Goal: Contribute content: Contribute content

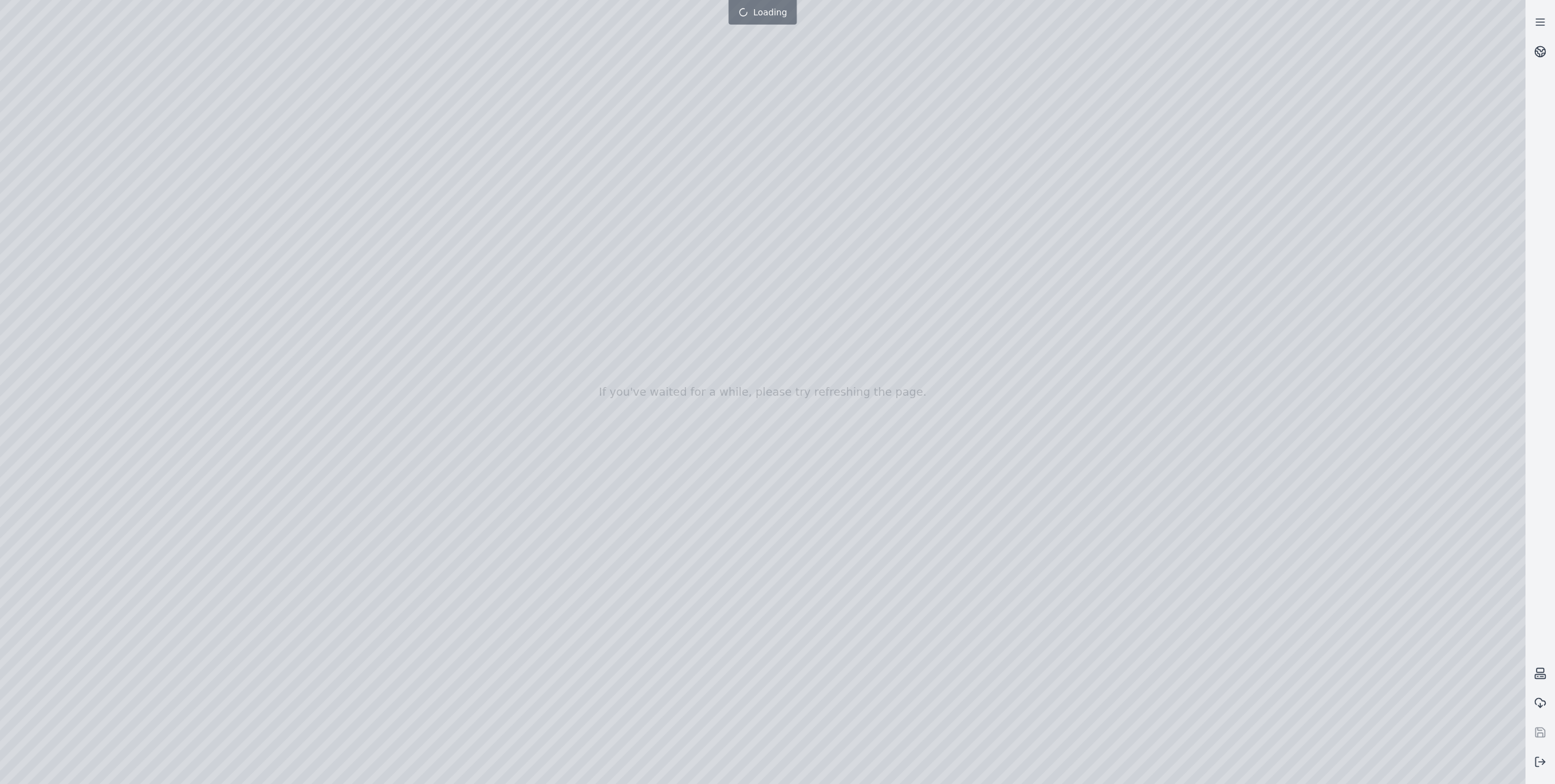
drag, startPoint x: 660, startPoint y: 476, endPoint x: 667, endPoint y: 510, distance: 34.7
drag, startPoint x: 702, startPoint y: 522, endPoint x: 701, endPoint y: 431, distance: 91.0
click at [1535, 56] on icon at bounding box center [1540, 52] width 12 height 12
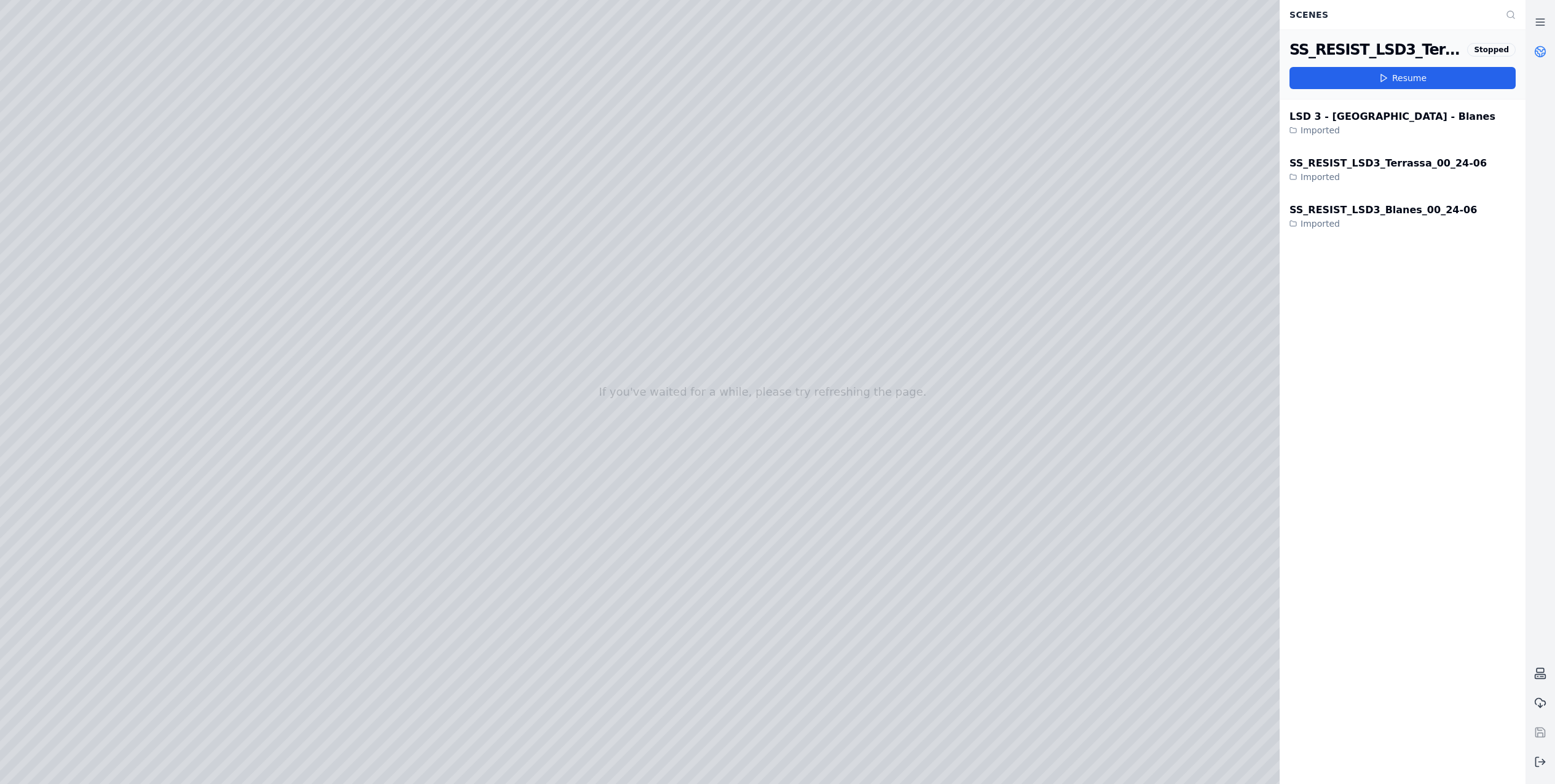
click at [828, 9] on div at bounding box center [763, 392] width 1526 height 784
drag, startPoint x: 801, startPoint y: 9, endPoint x: -3, endPoint y: 464, distance: 923.8
click at [0, 464] on html "If you've waited for a while, please try refreshing the page. Scenes SS_RESIST_…" at bounding box center [778, 392] width 1555 height 784
click at [44, 103] on div at bounding box center [763, 392] width 1526 height 784
click at [66, 89] on div at bounding box center [763, 392] width 1526 height 784
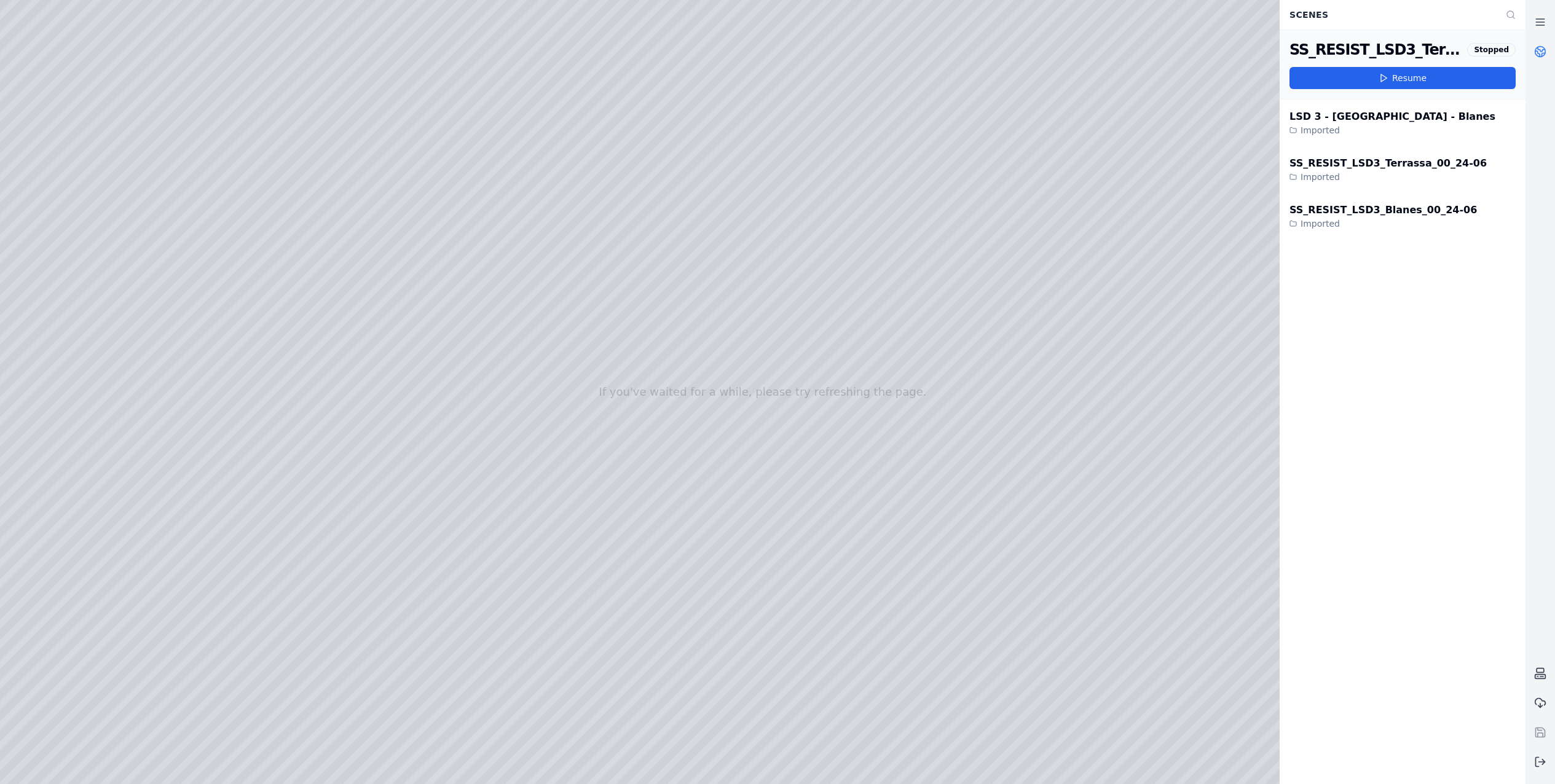
click at [86, 135] on div at bounding box center [763, 392] width 1526 height 784
click at [379, 567] on div at bounding box center [763, 392] width 1526 height 784
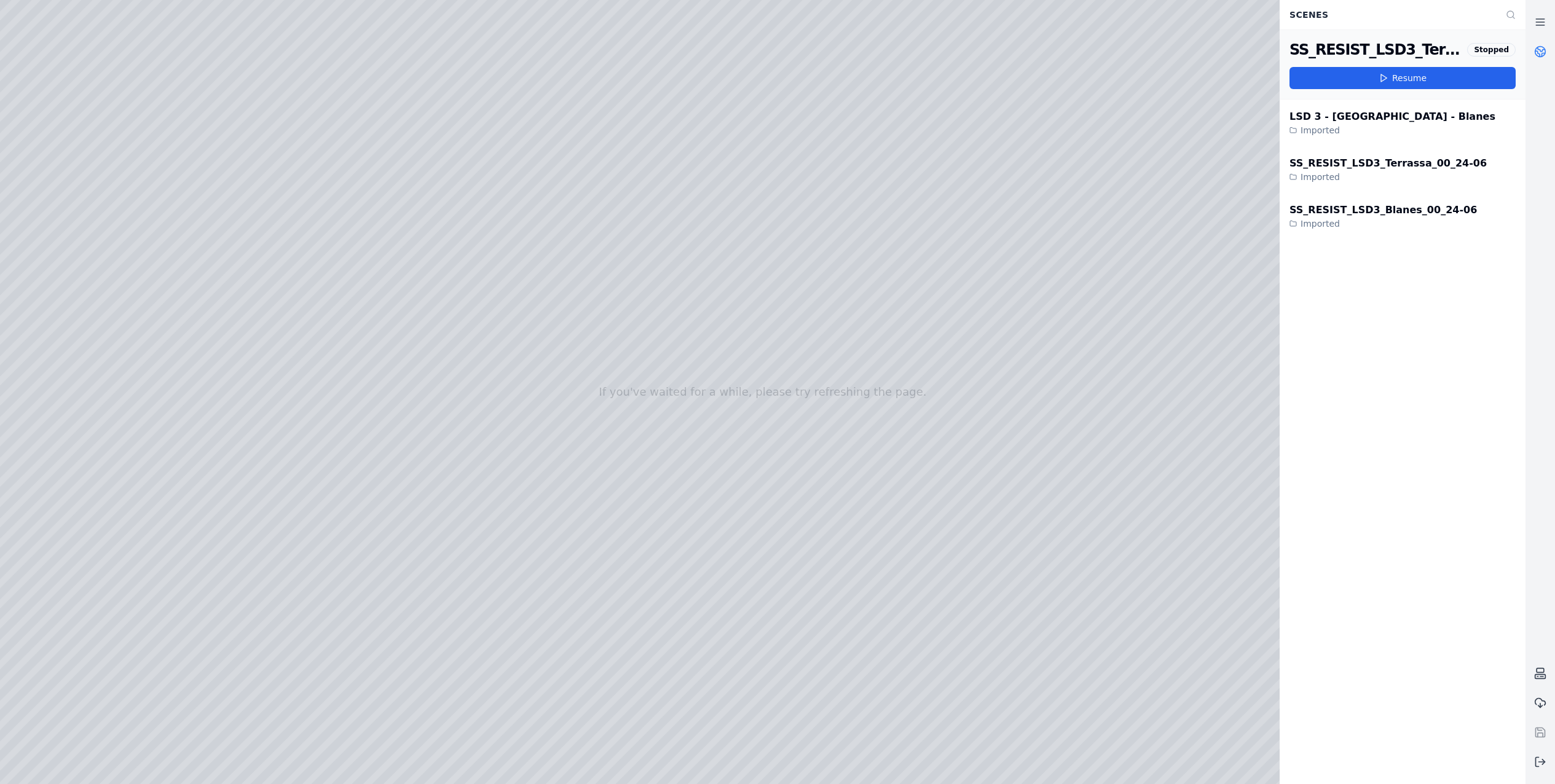
click at [387, 654] on div at bounding box center [763, 392] width 1526 height 784
drag, startPoint x: 743, startPoint y: 550, endPoint x: 700, endPoint y: 416, distance: 140.7
click at [390, 651] on div at bounding box center [763, 392] width 1526 height 784
click at [389, 565] on div at bounding box center [763, 392] width 1526 height 784
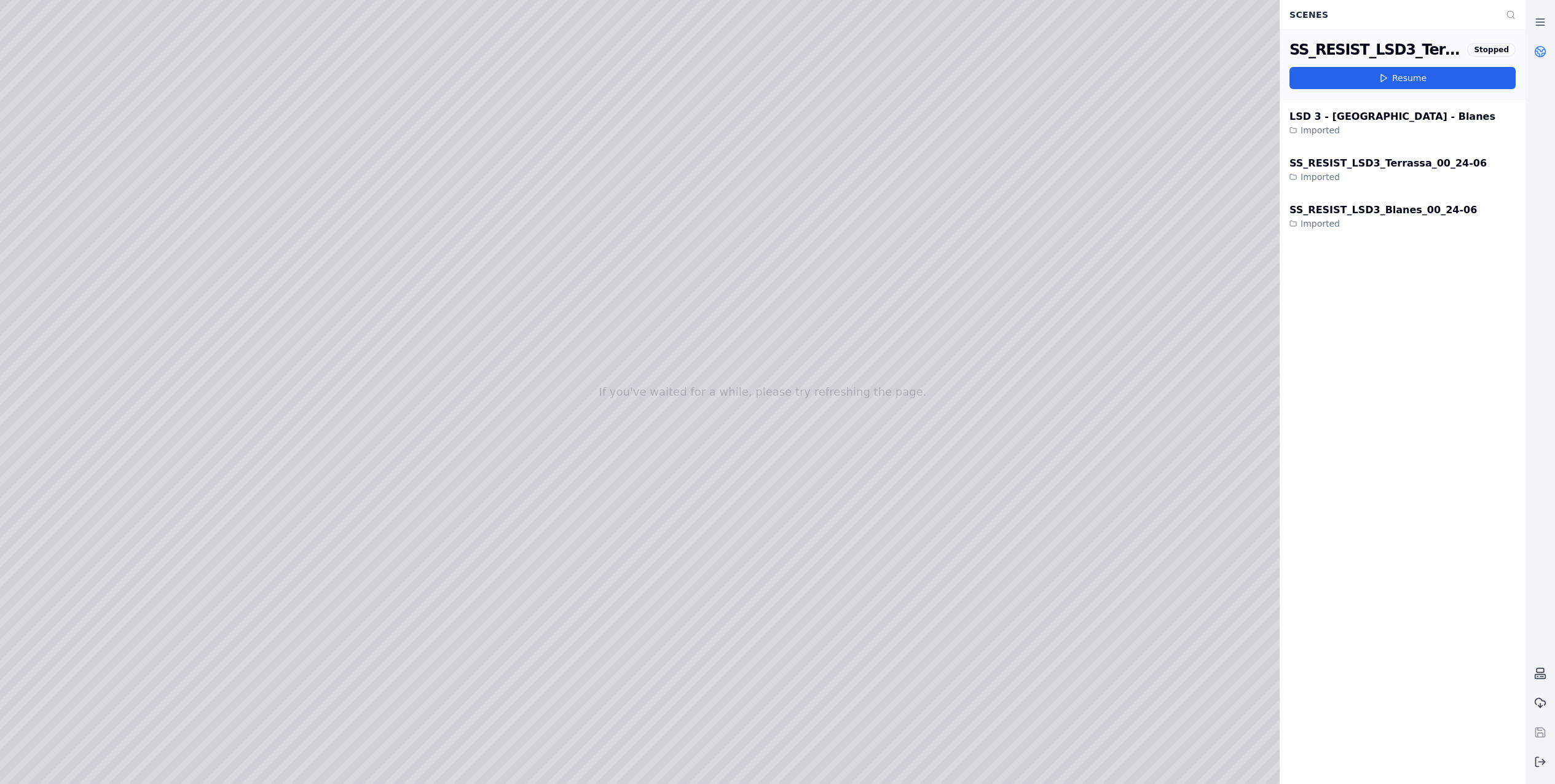
click at [389, 565] on div at bounding box center [763, 392] width 1526 height 784
click at [387, 591] on div at bounding box center [763, 392] width 1526 height 784
click at [1243, 766] on div at bounding box center [763, 392] width 1526 height 784
click at [1161, 659] on div at bounding box center [763, 392] width 1526 height 784
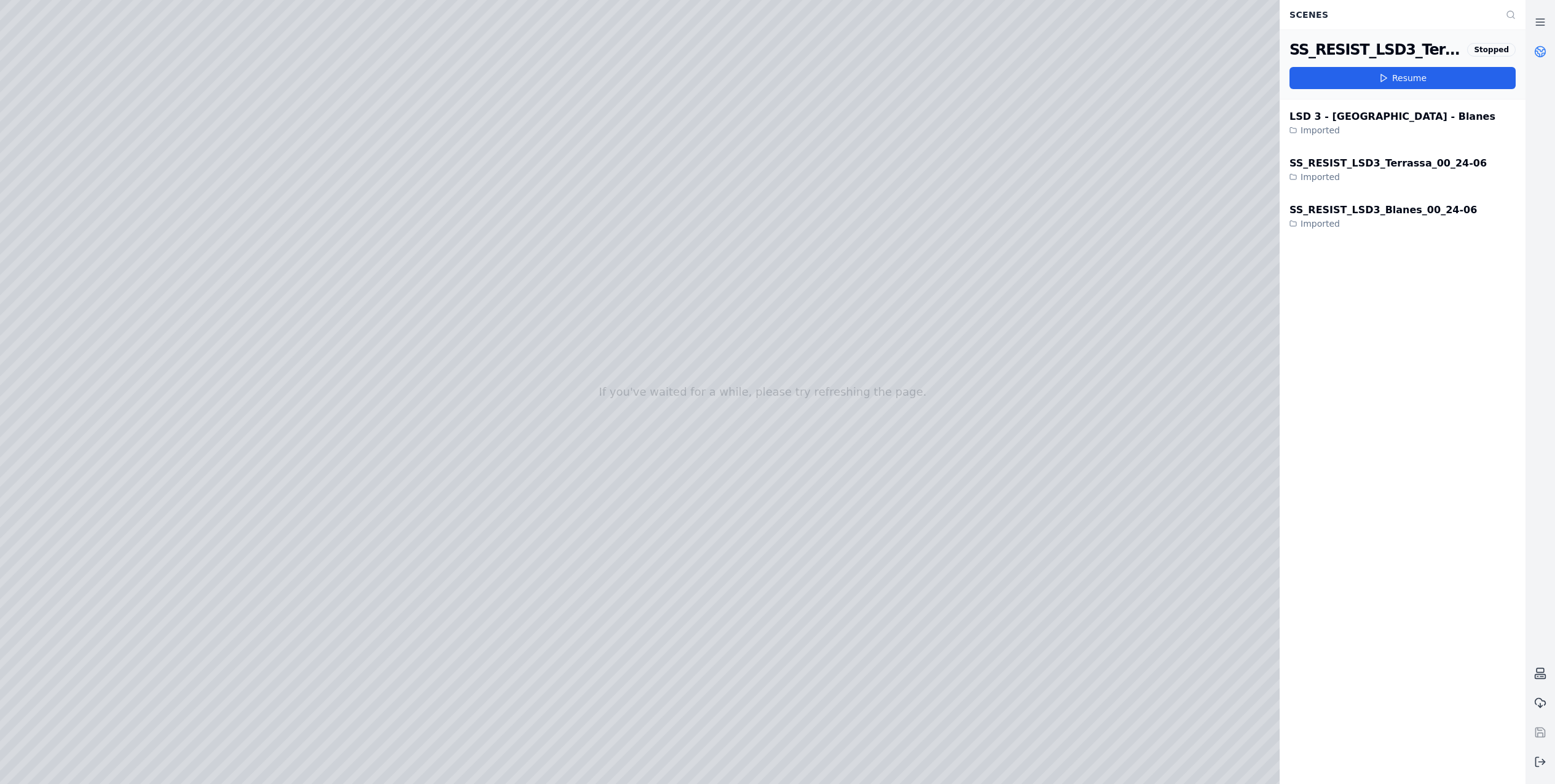
click at [1160, 659] on div at bounding box center [763, 392] width 1526 height 784
click at [1158, 658] on div at bounding box center [763, 392] width 1526 height 784
click at [504, 621] on div at bounding box center [763, 392] width 1526 height 784
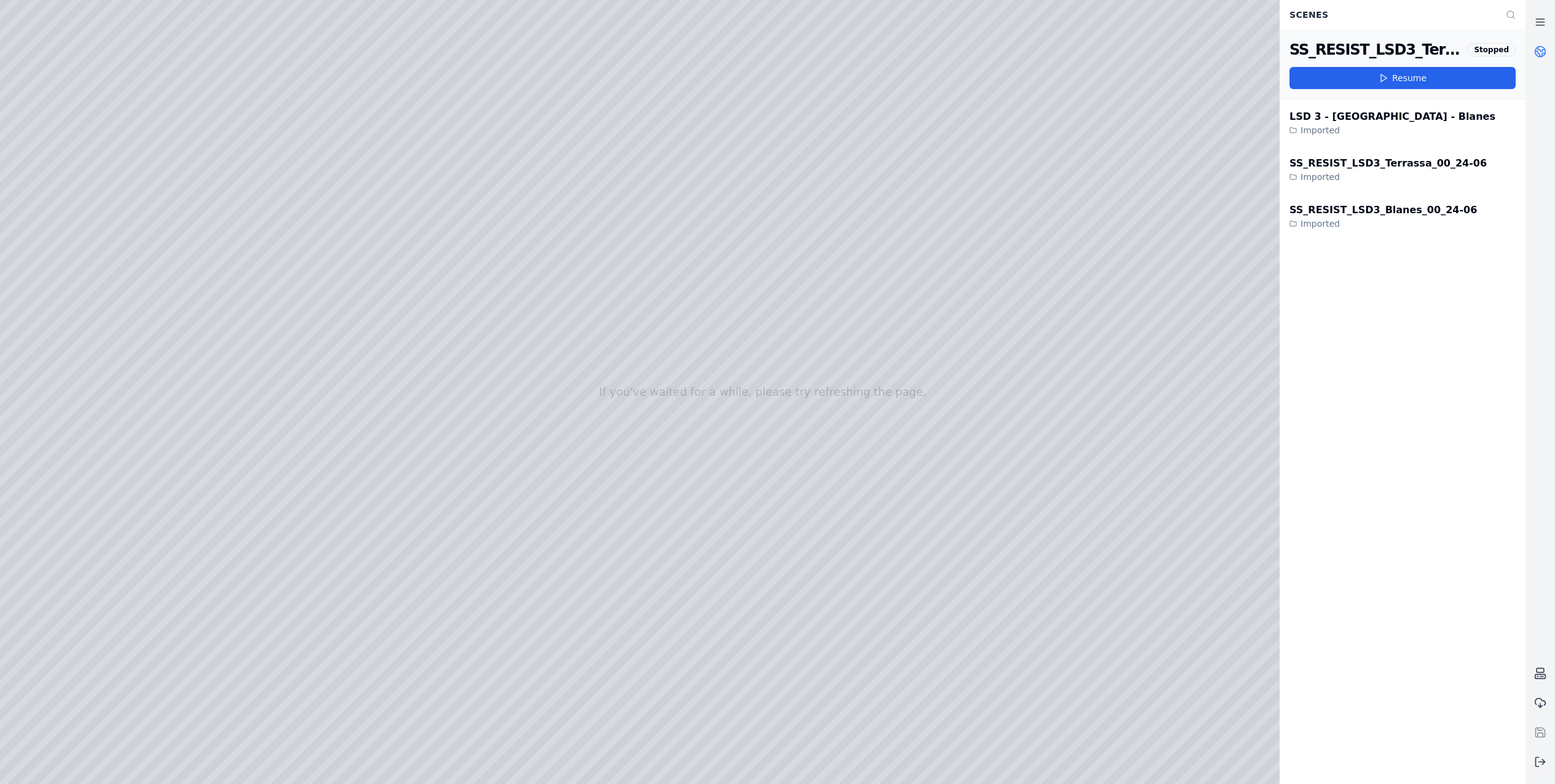
click at [504, 621] on div at bounding box center [763, 392] width 1526 height 784
click at [1158, 664] on div at bounding box center [763, 392] width 1526 height 784
click at [1158, 658] on div at bounding box center [763, 392] width 1526 height 784
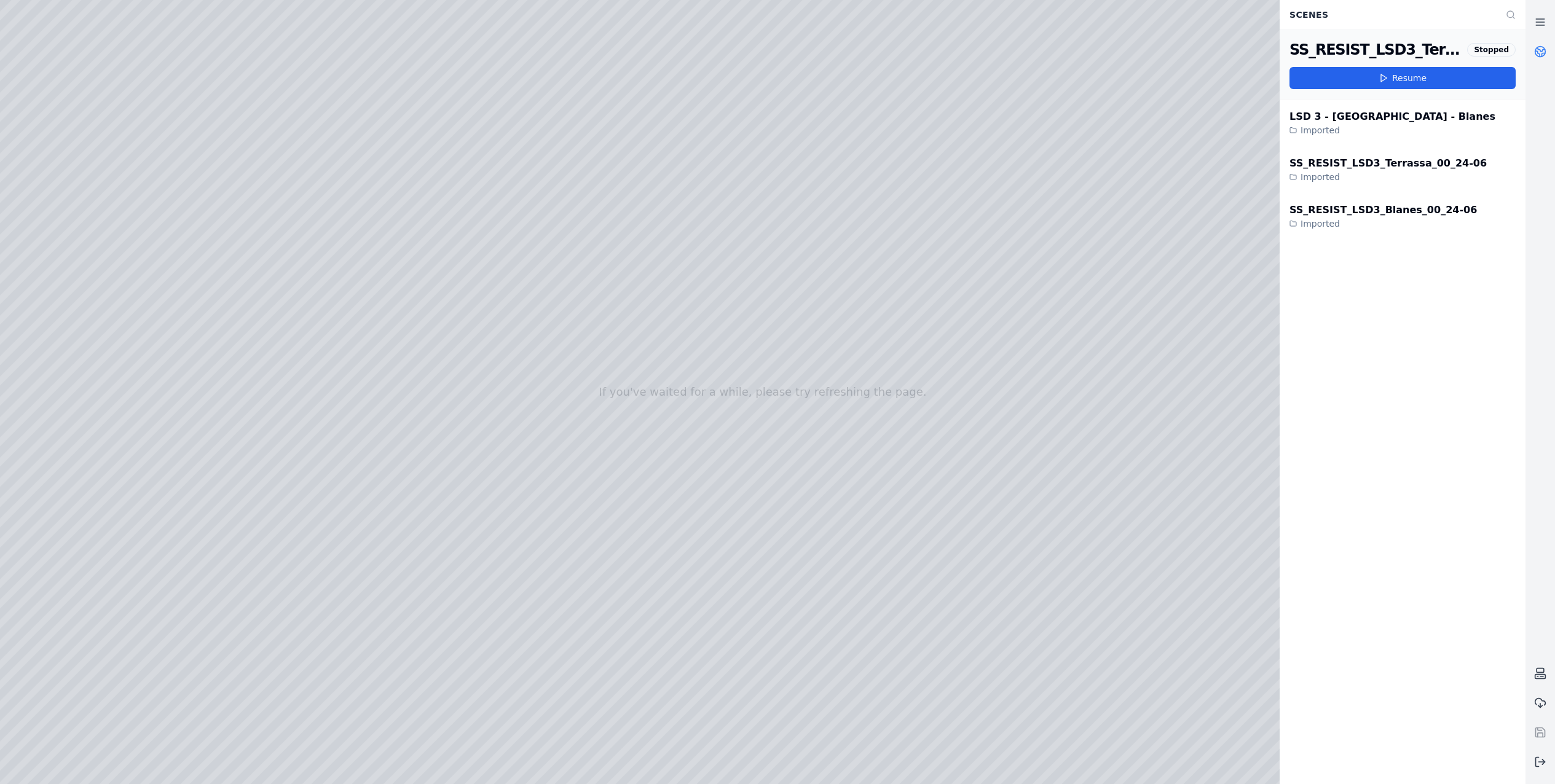
click at [1158, 658] on div at bounding box center [763, 392] width 1526 height 784
click at [380, 592] on div at bounding box center [763, 392] width 1526 height 784
click at [382, 593] on div at bounding box center [763, 392] width 1526 height 784
click at [1158, 654] on div at bounding box center [763, 392] width 1526 height 784
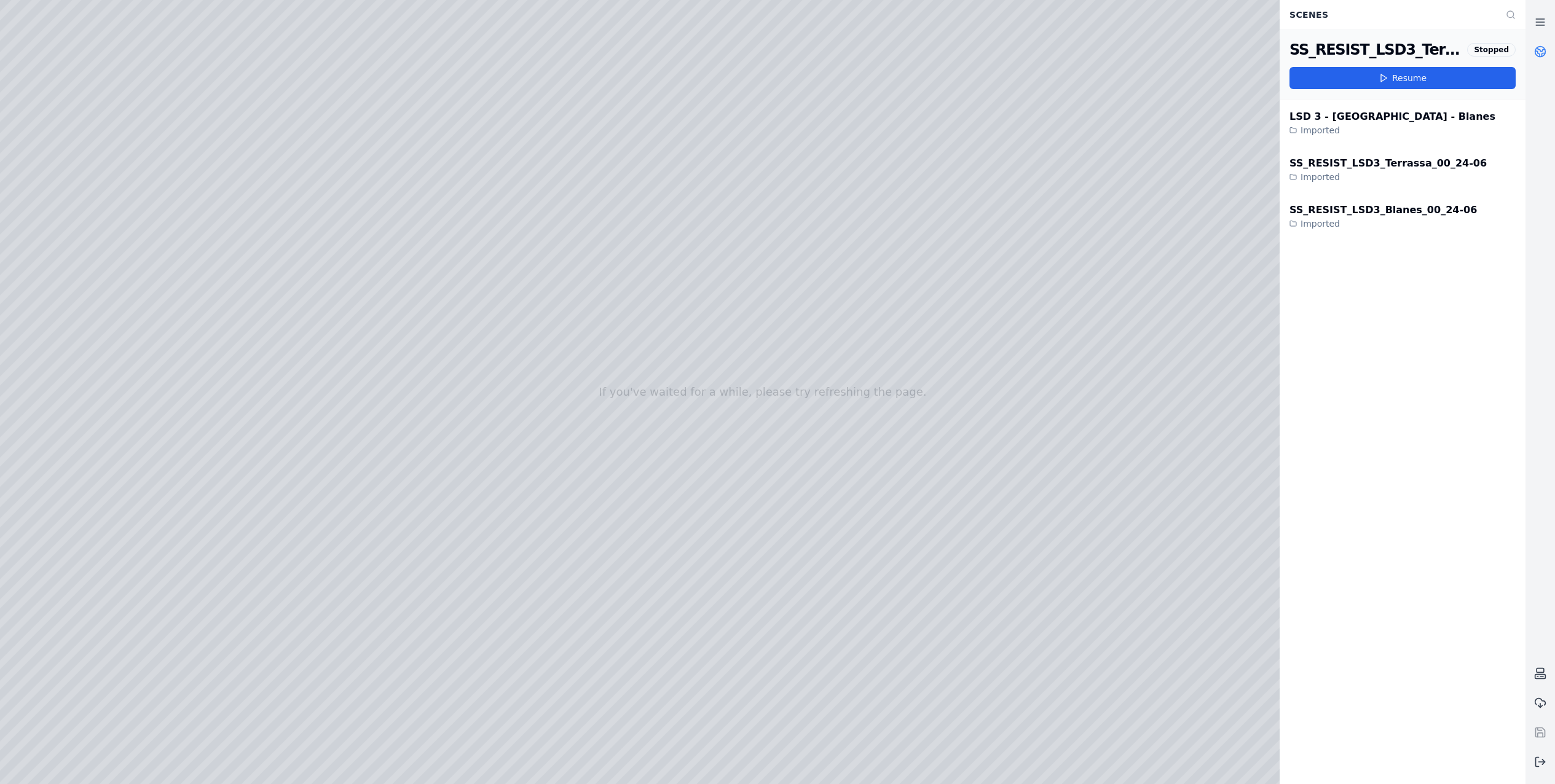
click at [1158, 654] on div at bounding box center [763, 392] width 1526 height 784
click at [45, 621] on div at bounding box center [763, 392] width 1526 height 784
click at [1550, 20] on link at bounding box center [1540, 22] width 29 height 29
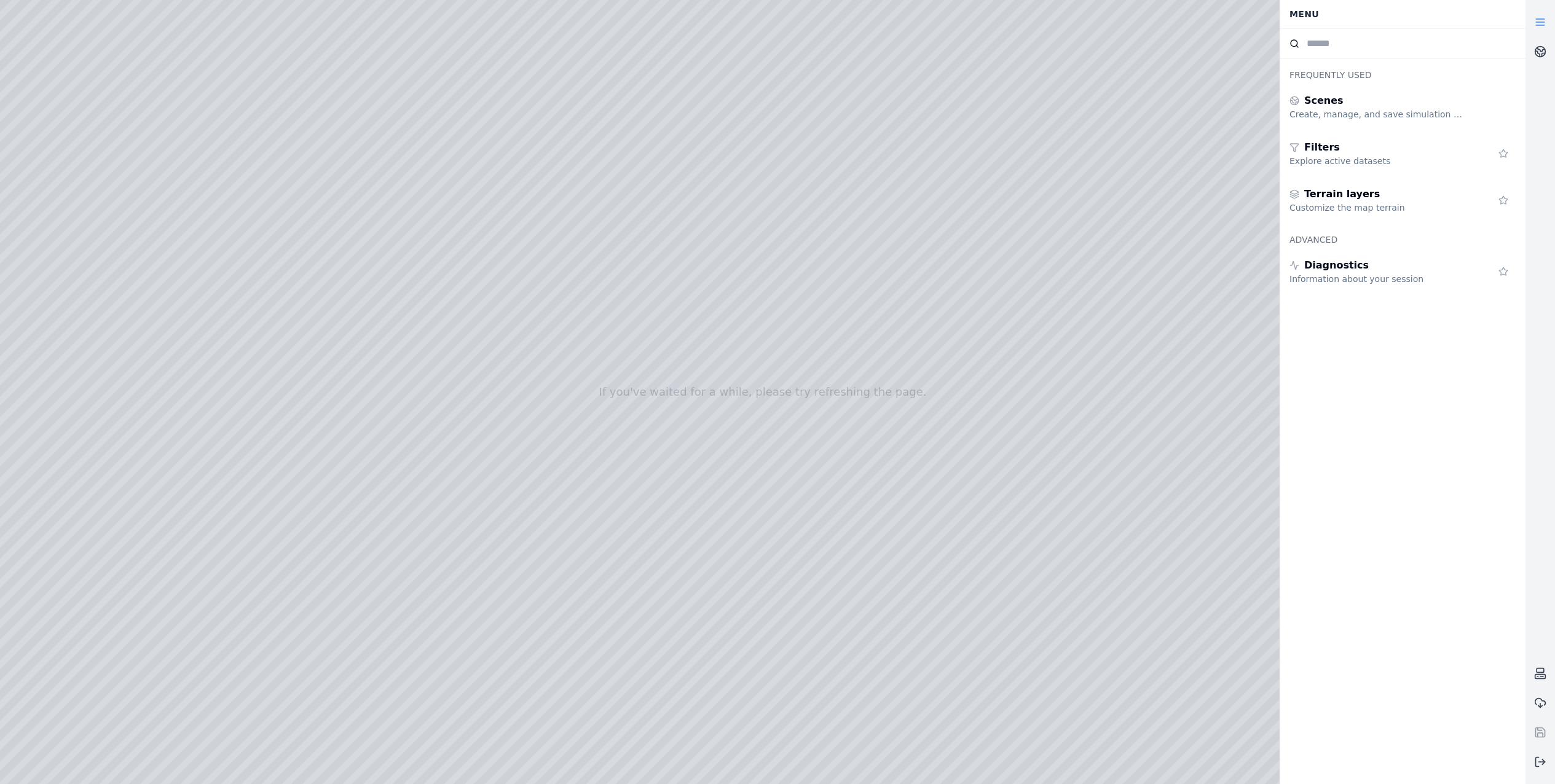
click at [1550, 22] on link at bounding box center [1540, 22] width 29 height 29
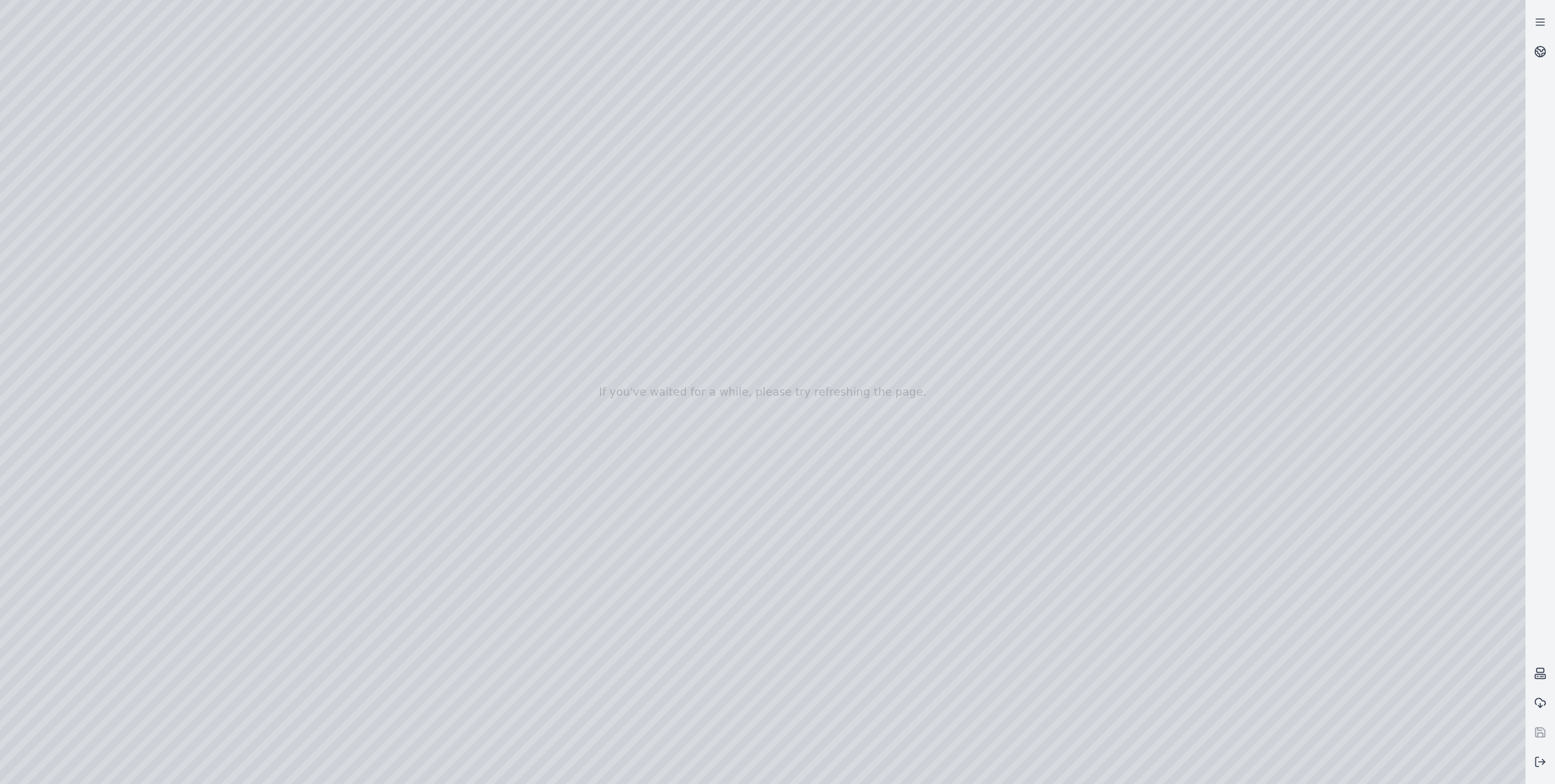
click at [1163, 654] on div at bounding box center [763, 392] width 1526 height 784
drag, startPoint x: 1161, startPoint y: 656, endPoint x: 1166, endPoint y: 657, distance: 5.1
click at [1166, 657] on div at bounding box center [763, 392] width 1526 height 784
click at [32, 625] on div at bounding box center [763, 392] width 1526 height 784
click at [337, 618] on div at bounding box center [763, 392] width 1526 height 784
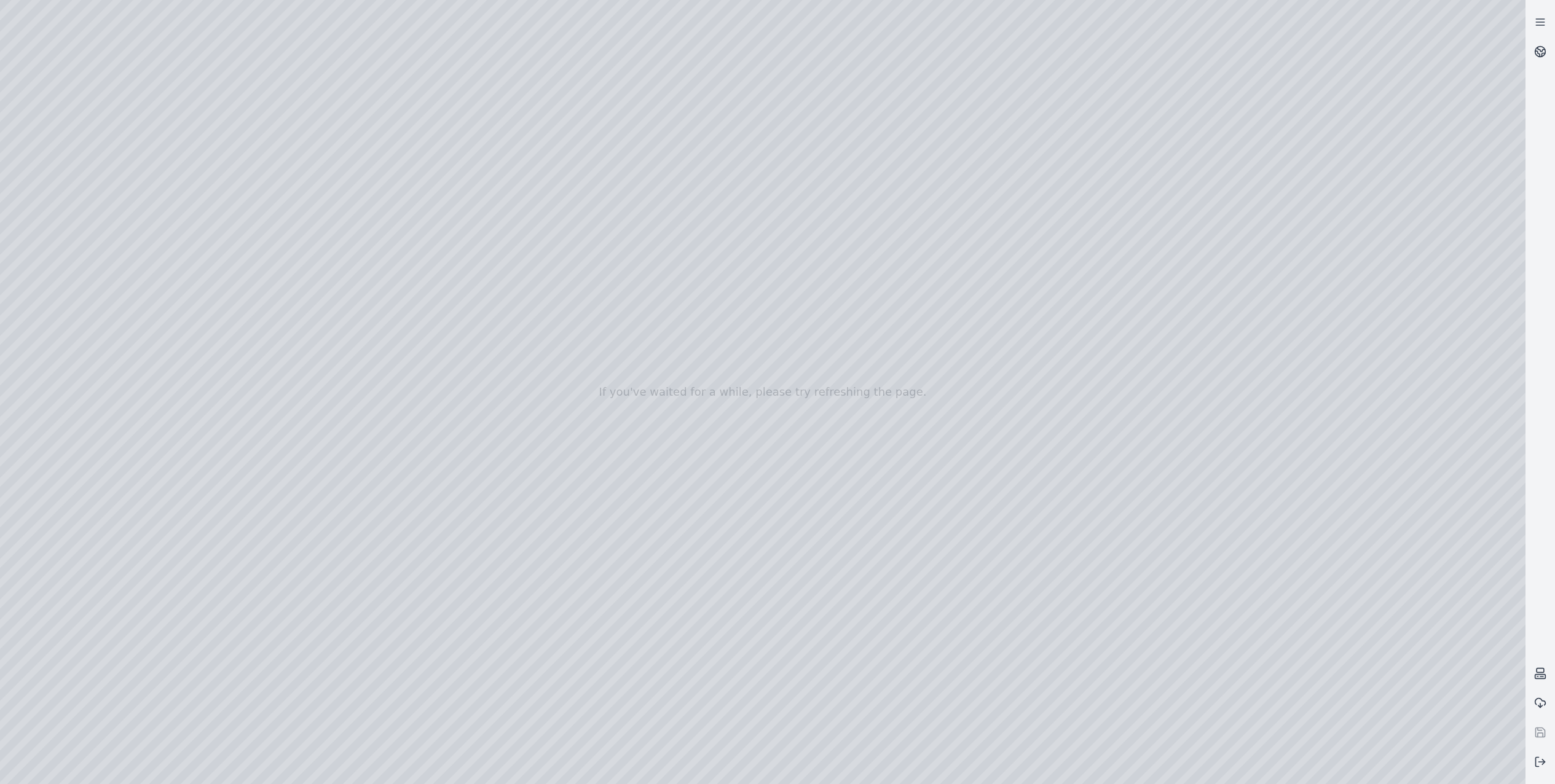
drag, startPoint x: 1176, startPoint y: 714, endPoint x: 218, endPoint y: 690, distance: 958.3
click at [220, 689] on div at bounding box center [763, 392] width 1526 height 784
drag, startPoint x: 1337, startPoint y: 726, endPoint x: 479, endPoint y: 715, distance: 858.1
click at [467, 728] on div at bounding box center [763, 392] width 1526 height 784
drag, startPoint x: 1073, startPoint y: 739, endPoint x: 550, endPoint y: 705, distance: 524.1
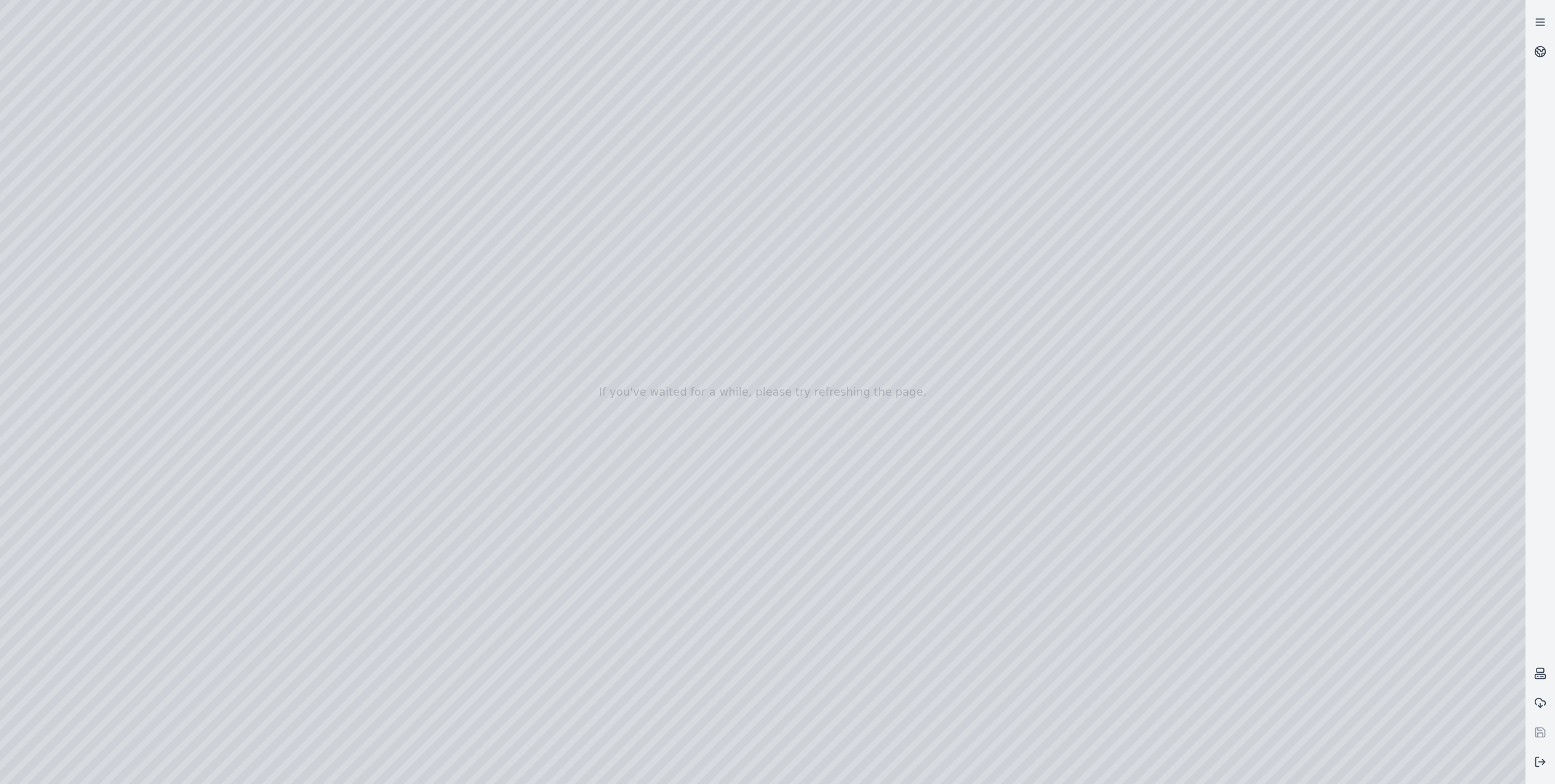
click at [417, 708] on div at bounding box center [763, 392] width 1526 height 784
drag, startPoint x: 1276, startPoint y: 719, endPoint x: 561, endPoint y: 702, distance: 715.2
click at [565, 710] on div at bounding box center [763, 392] width 1526 height 784
click at [305, 618] on div at bounding box center [763, 392] width 1526 height 784
click at [397, 621] on div at bounding box center [763, 392] width 1526 height 784
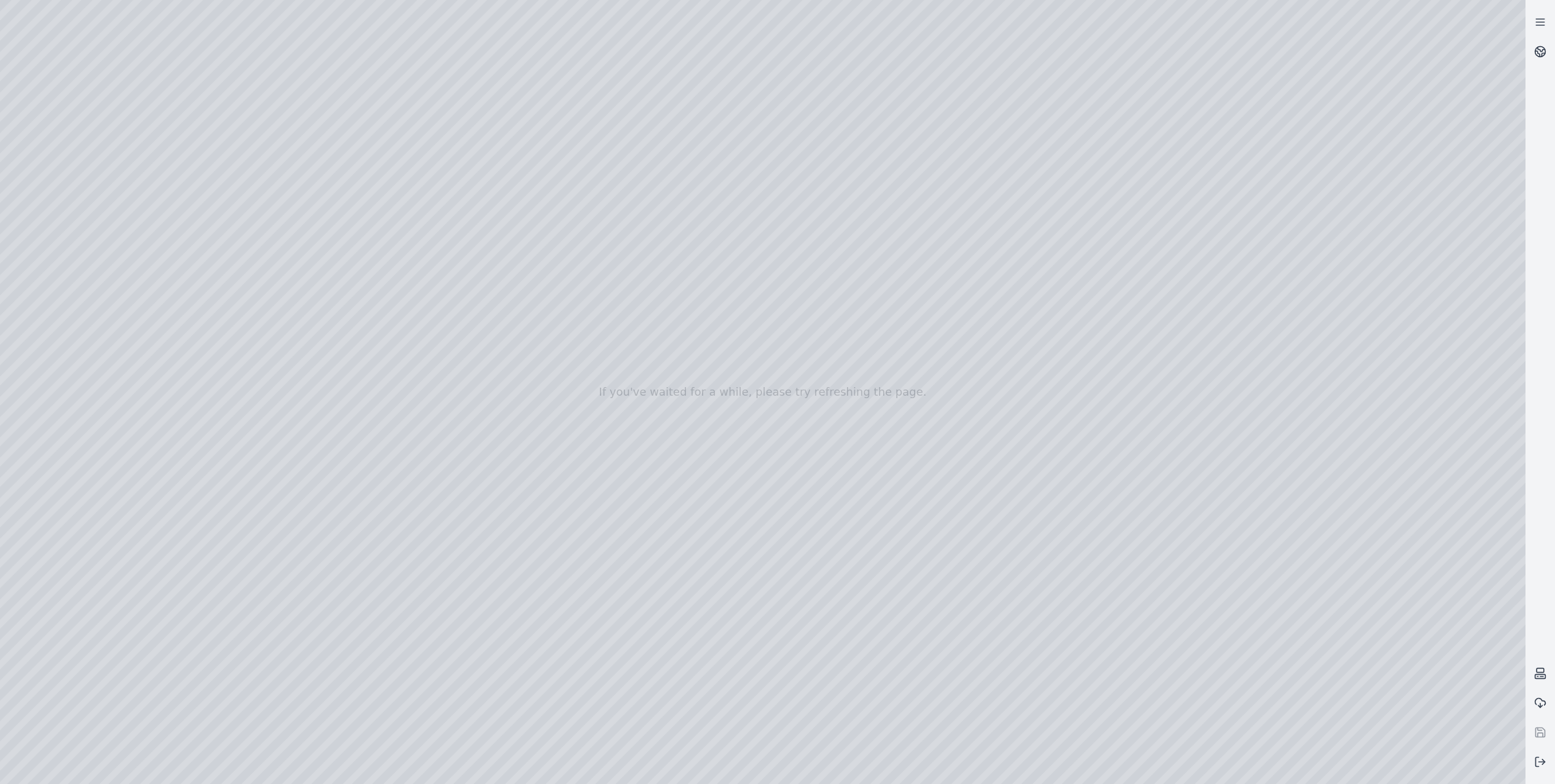
click at [431, 617] on div at bounding box center [763, 392] width 1526 height 784
click at [1206, 658] on div at bounding box center [763, 392] width 1526 height 784
click at [352, 615] on div at bounding box center [763, 392] width 1526 height 784
drag, startPoint x: 193, startPoint y: 655, endPoint x: 631, endPoint y: 655, distance: 438.0
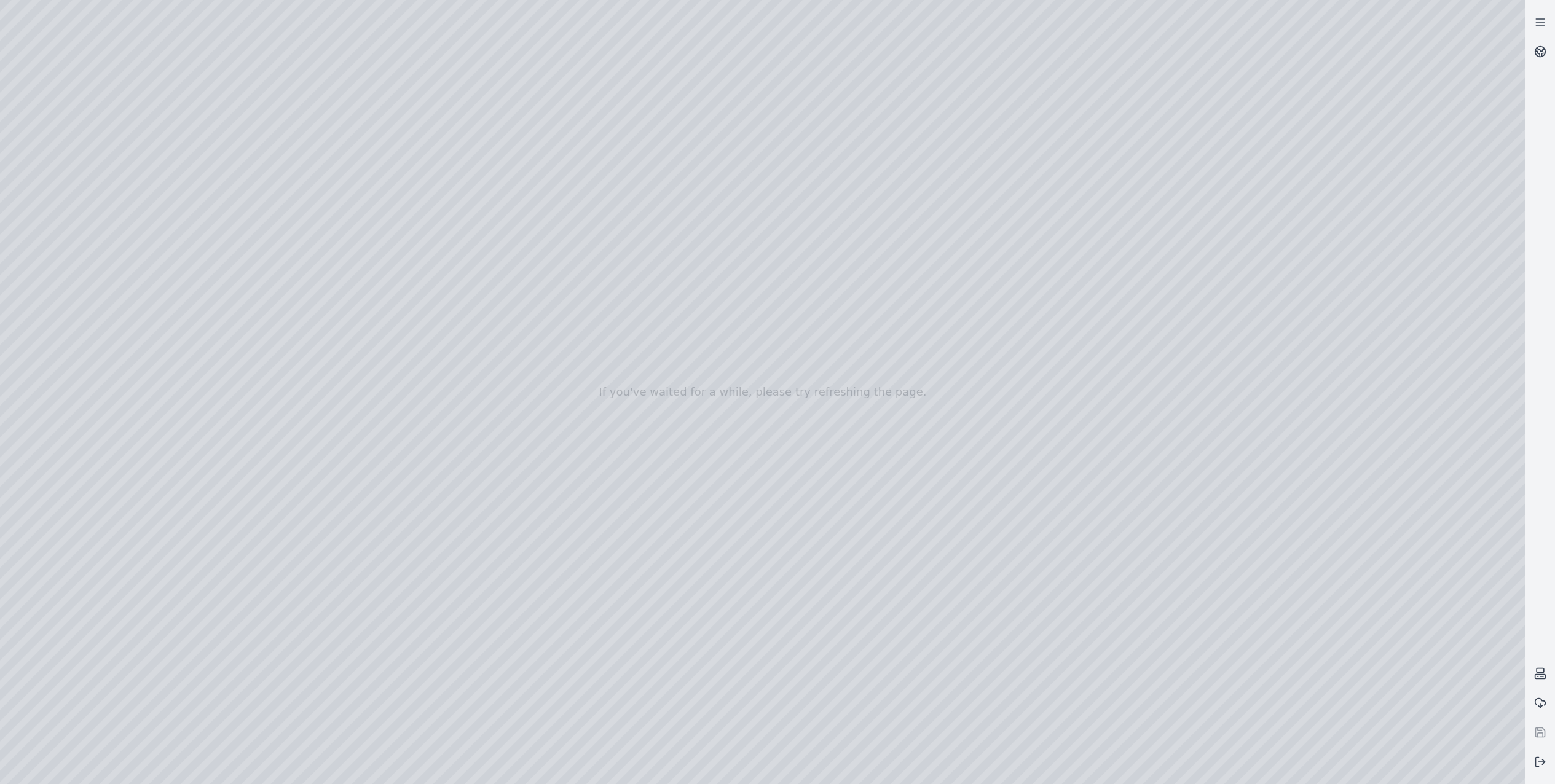
click at [631, 655] on div at bounding box center [763, 392] width 1526 height 784
click at [310, 614] on div at bounding box center [763, 392] width 1526 height 784
click at [60, 617] on div at bounding box center [763, 392] width 1526 height 784
click at [1098, 584] on div at bounding box center [763, 392] width 1526 height 784
click at [1103, 594] on div at bounding box center [763, 392] width 1526 height 784
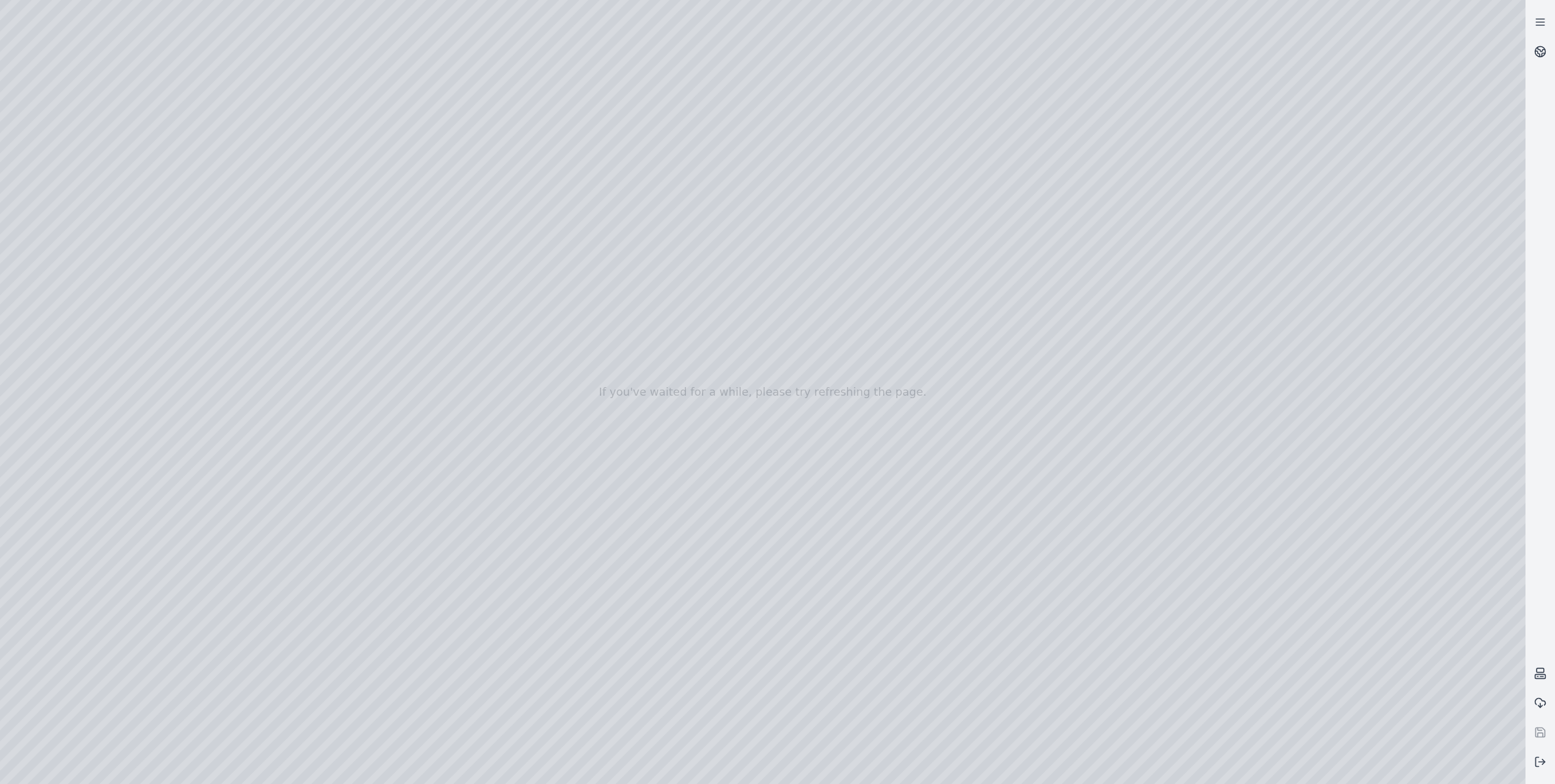
click at [1240, 583] on div at bounding box center [763, 392] width 1526 height 784
click at [347, 600] on div at bounding box center [763, 392] width 1526 height 784
click at [346, 617] on div at bounding box center [763, 392] width 1526 height 784
click at [536, 271] on div at bounding box center [763, 392] width 1526 height 784
click at [548, 289] on div at bounding box center [763, 392] width 1526 height 784
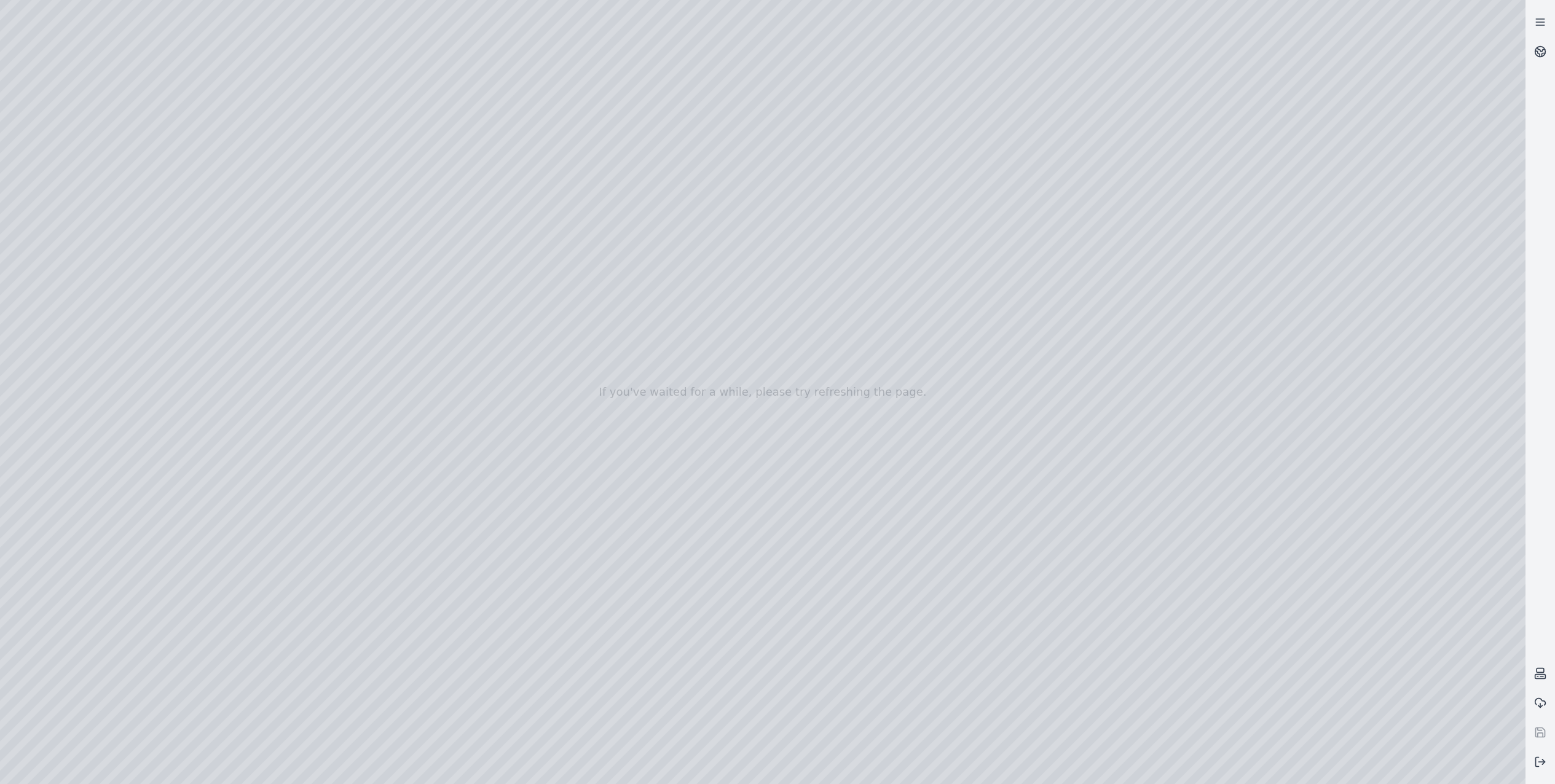
click at [673, 189] on div at bounding box center [763, 392] width 1526 height 784
click at [87, 230] on div at bounding box center [763, 392] width 1526 height 784
click at [93, 162] on div at bounding box center [763, 392] width 1526 height 784
click at [400, 49] on div at bounding box center [763, 392] width 1526 height 784
click at [284, 111] on div at bounding box center [763, 392] width 1526 height 784
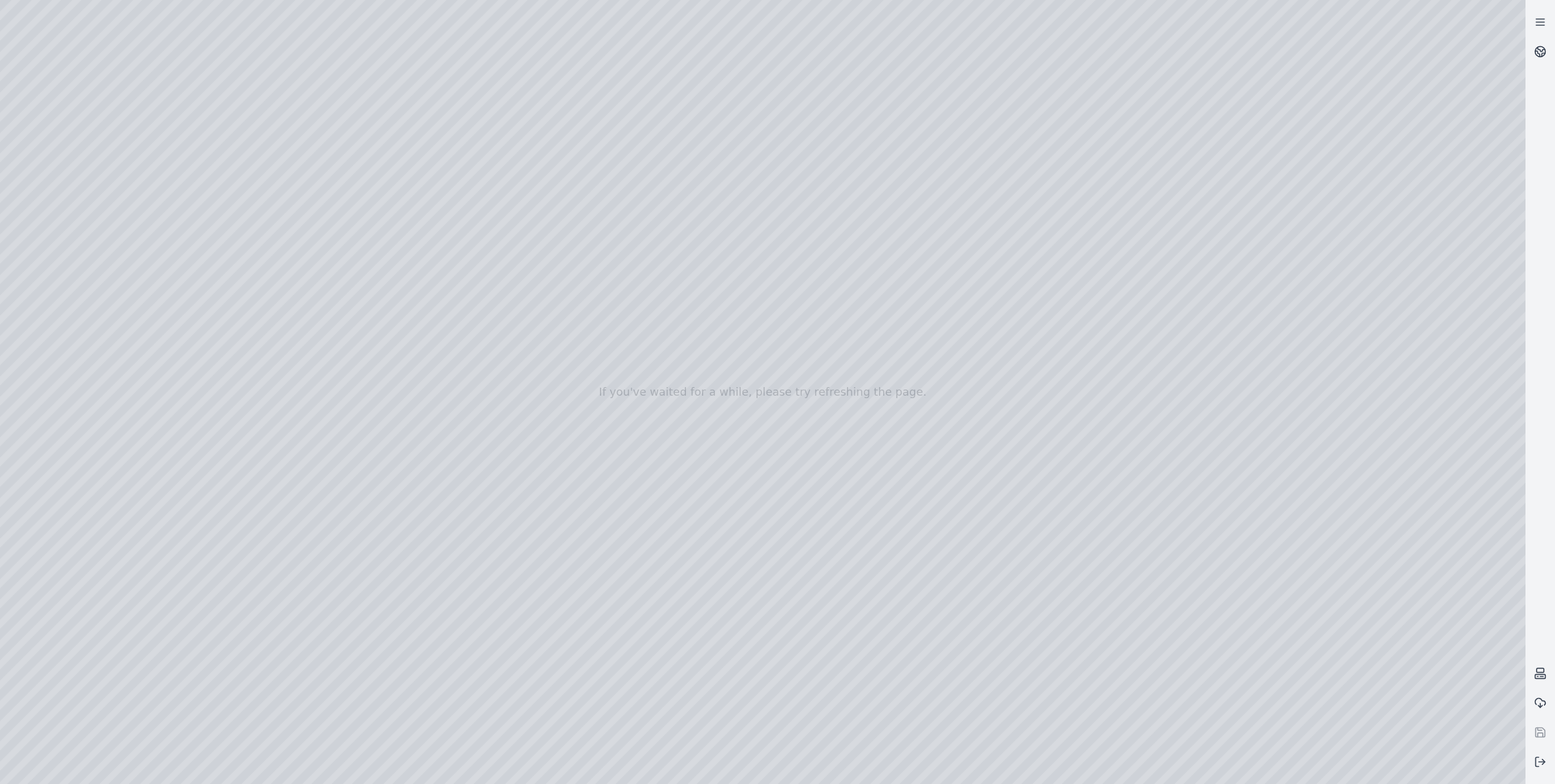
click at [1457, 574] on div at bounding box center [763, 392] width 1526 height 784
click at [1435, 646] on div at bounding box center [763, 392] width 1526 height 784
click at [204, 133] on div at bounding box center [763, 392] width 1526 height 784
click at [285, 114] on div at bounding box center [763, 392] width 1526 height 784
click at [1398, 510] on div at bounding box center [763, 392] width 1526 height 784
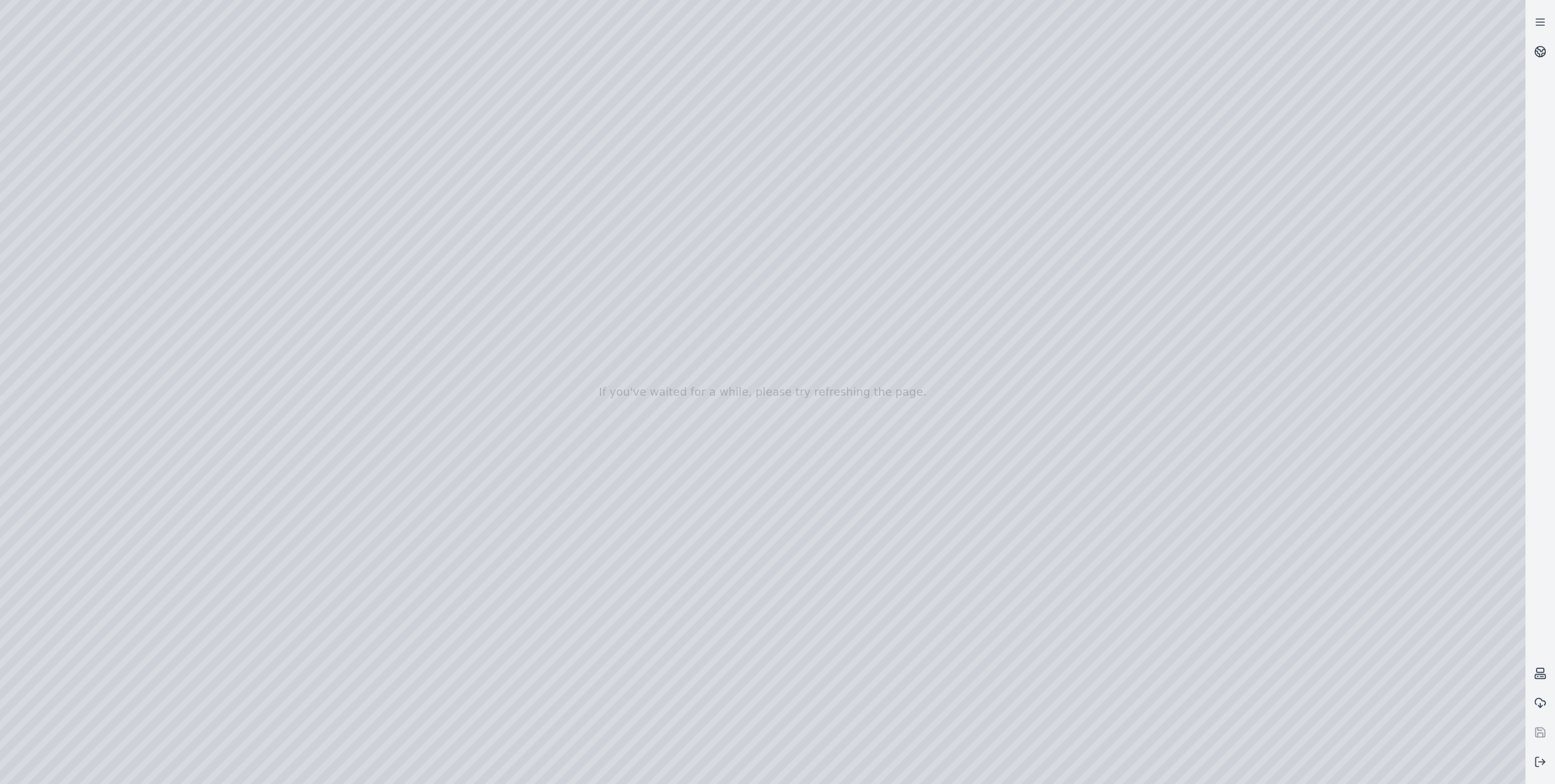
click at [1382, 614] on div at bounding box center [763, 392] width 1526 height 784
click at [1353, 564] on div at bounding box center [763, 392] width 1526 height 784
drag, startPoint x: 878, startPoint y: 416, endPoint x: 1212, endPoint y: 452, distance: 335.9
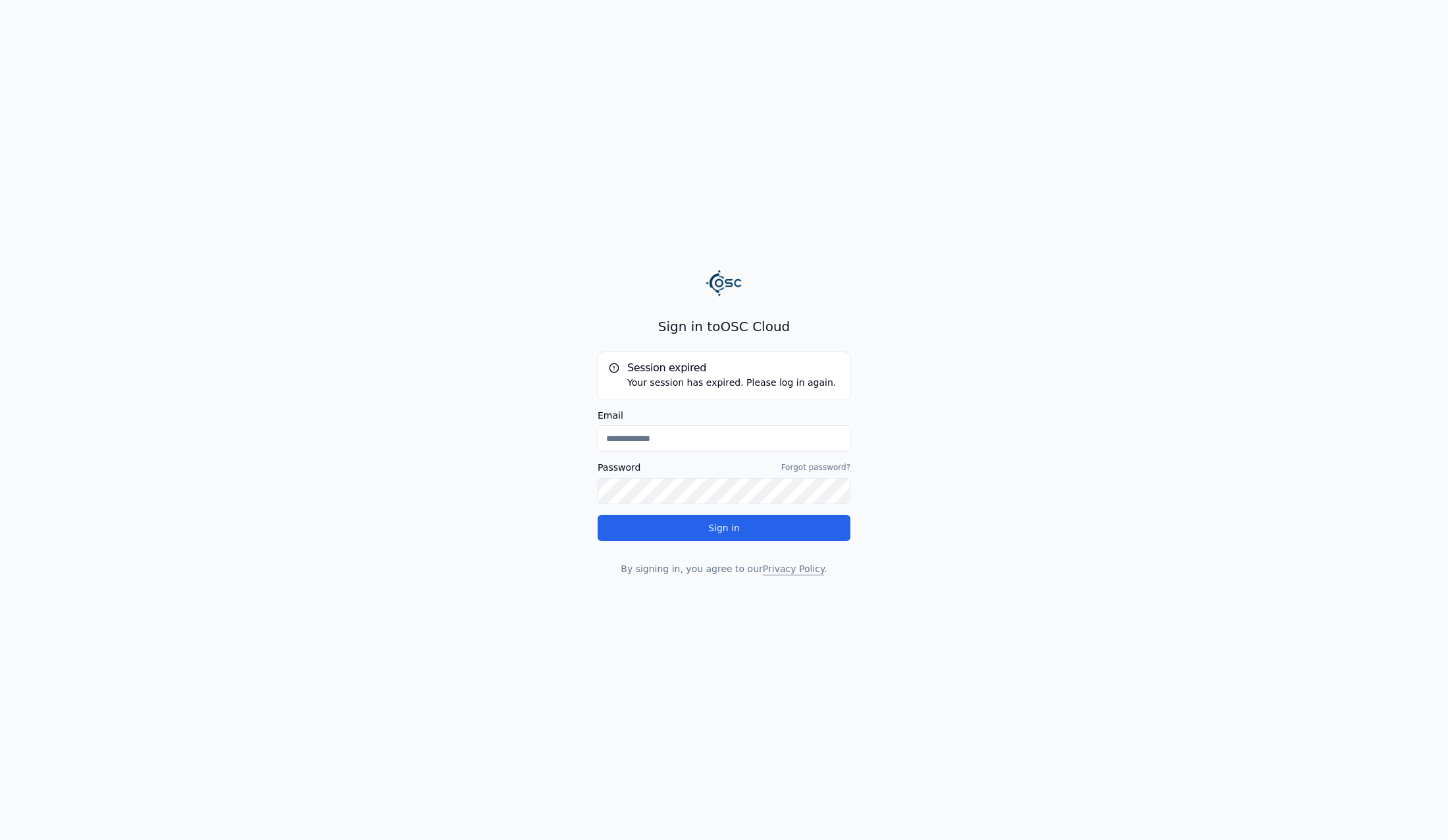
type input "**********"
click at [724, 539] on button "Sign in" at bounding box center [724, 528] width 253 height 26
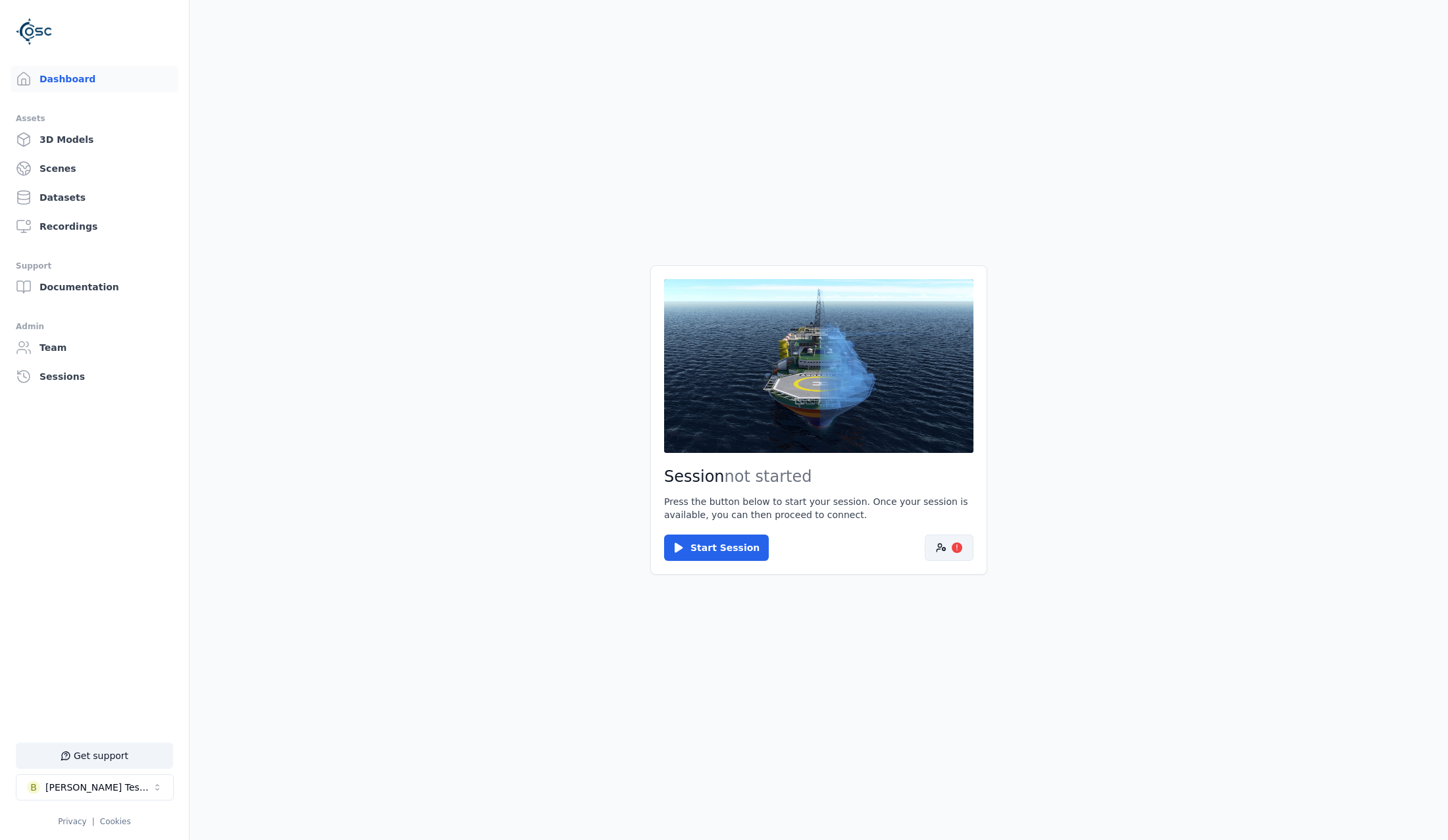
click at [935, 553] on button "!" at bounding box center [949, 548] width 49 height 26
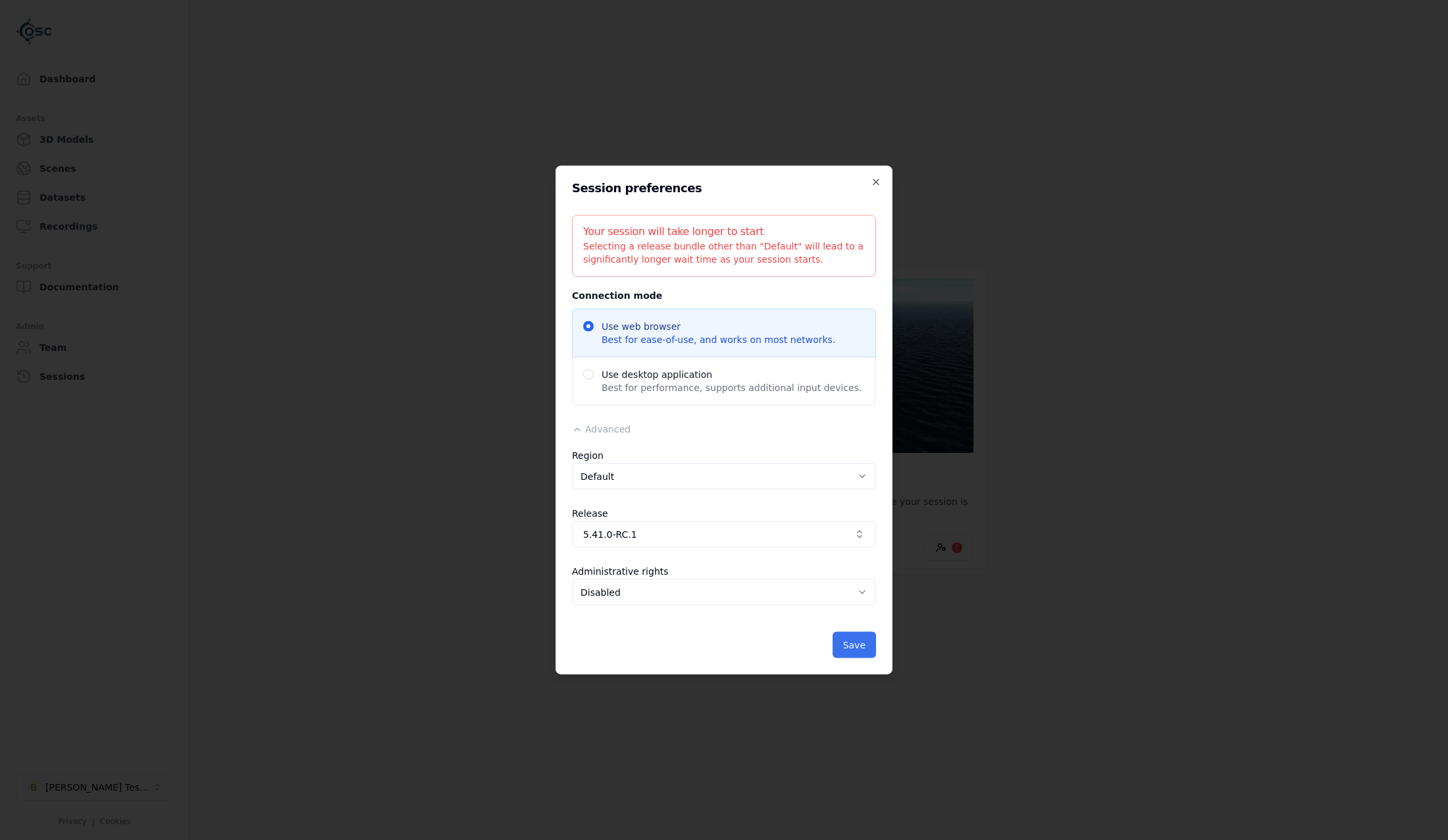
click at [847, 653] on button "Save" at bounding box center [854, 645] width 44 height 26
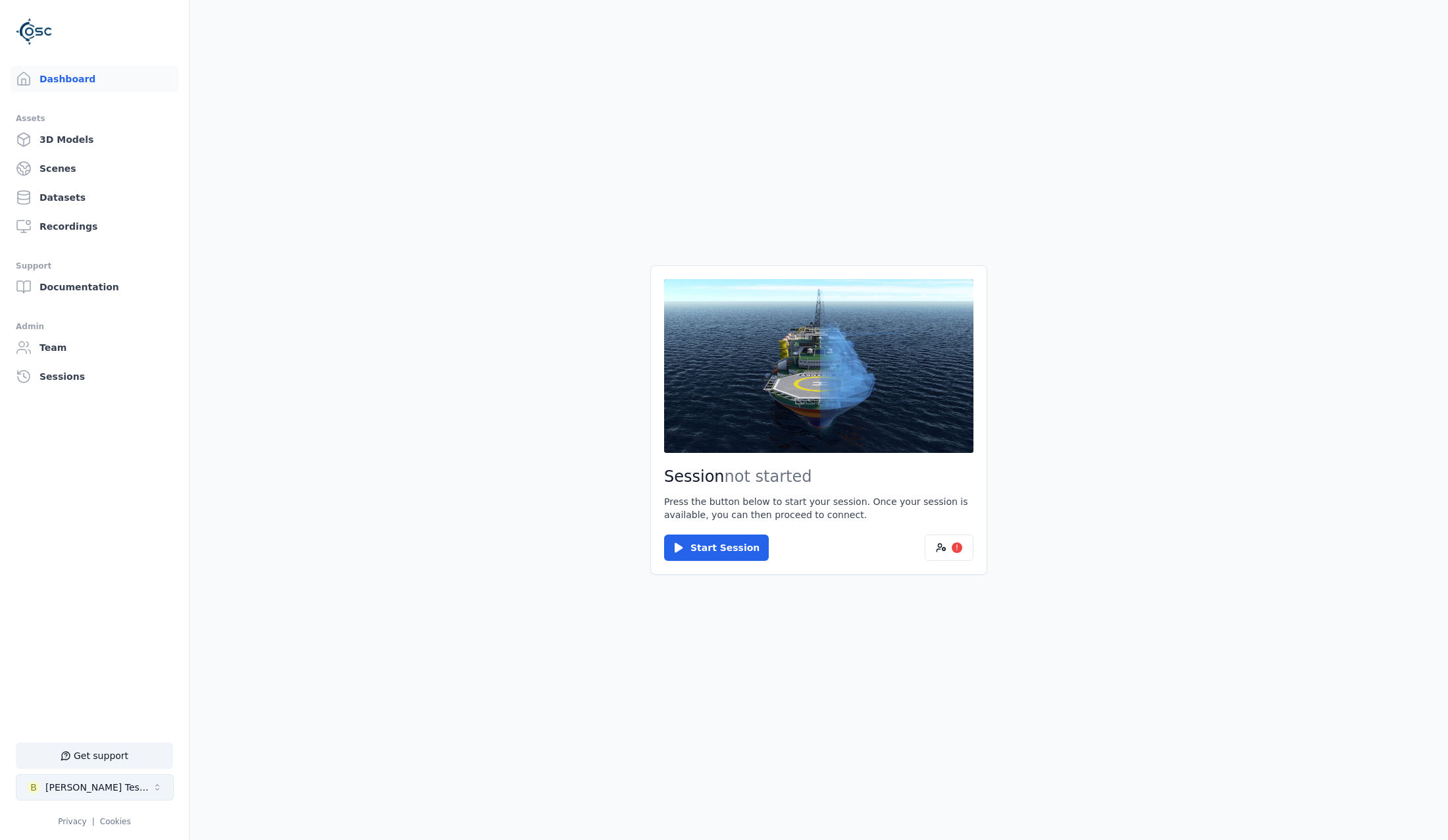
click at [135, 789] on button "B Brenda Testspace" at bounding box center [94, 787] width 158 height 26
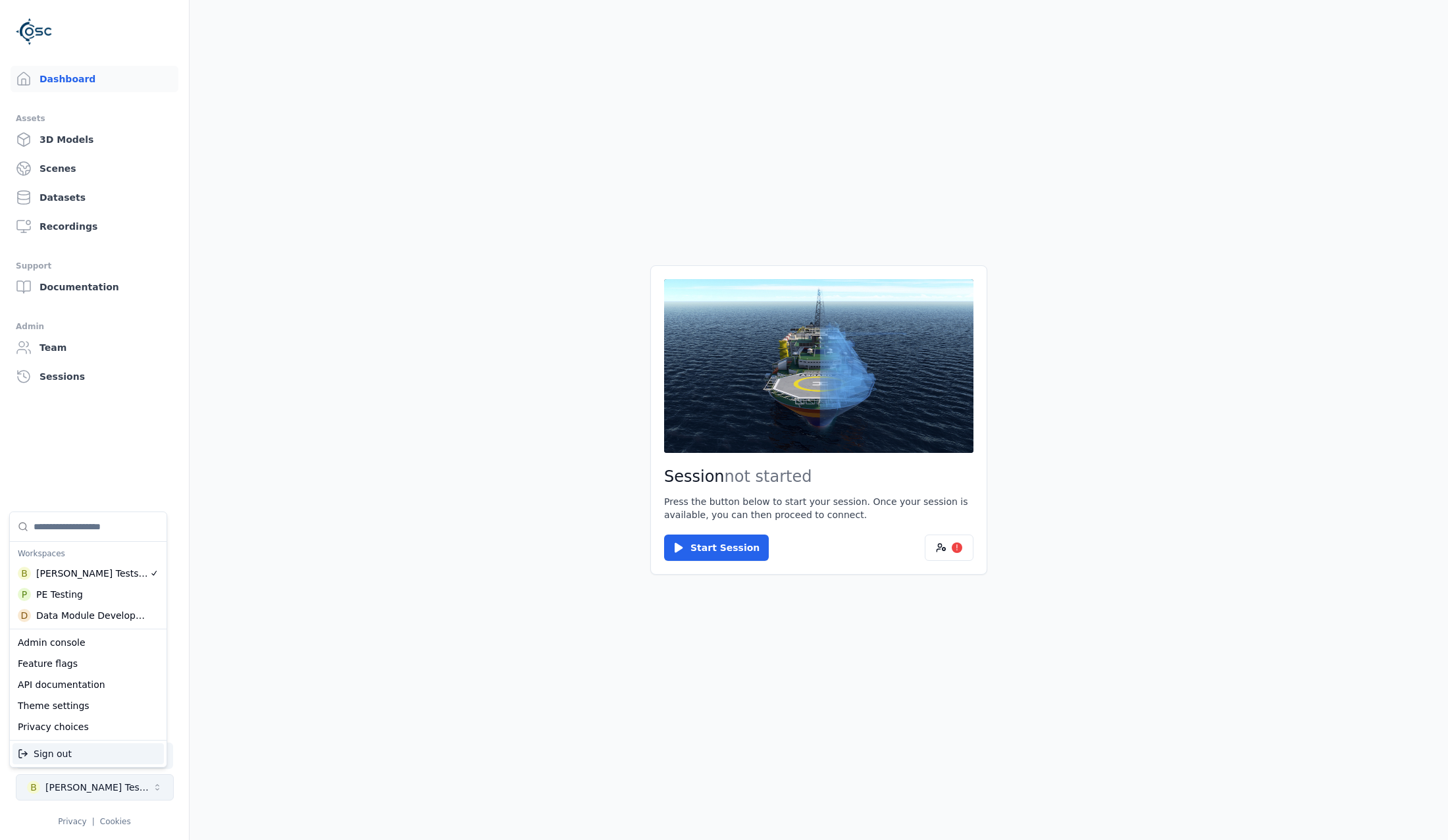
click at [135, 789] on html "Support Dashboard Assets 3D Models Scenes Datasets Recordings Support Documenta…" at bounding box center [724, 420] width 1448 height 840
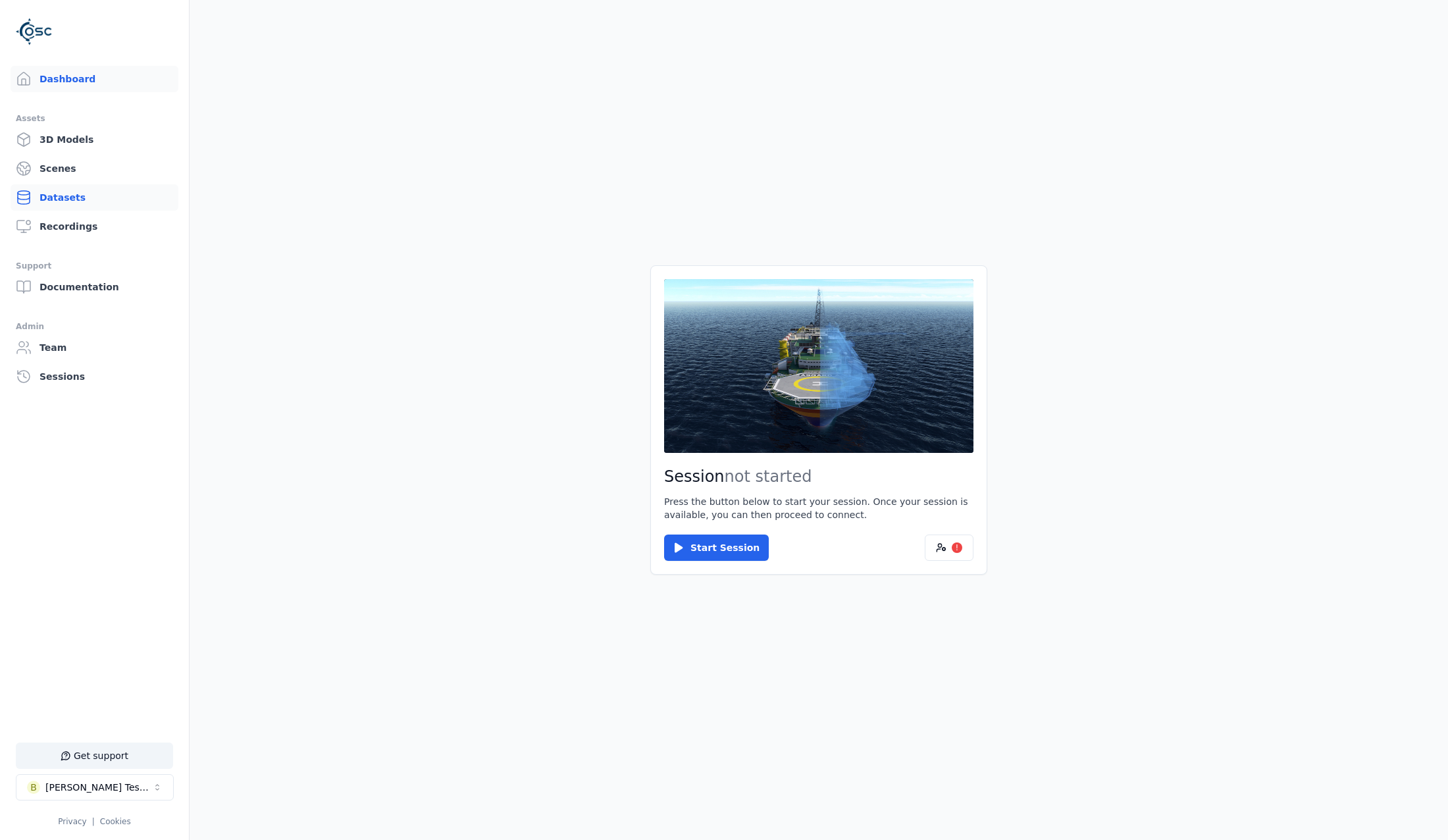
click at [77, 199] on link "Datasets" at bounding box center [94, 197] width 168 height 26
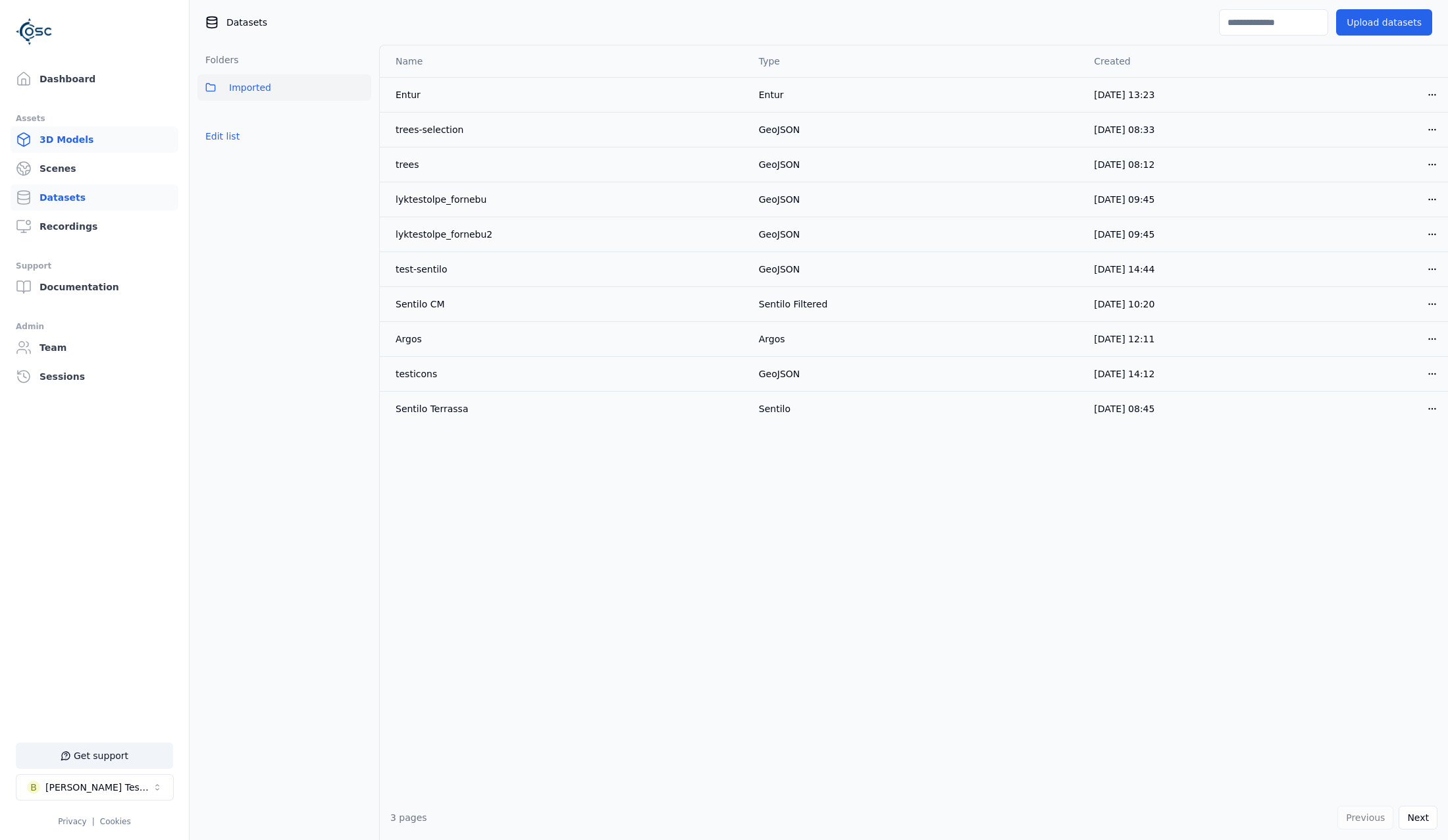
click at [77, 135] on link "3D Models" at bounding box center [94, 140] width 168 height 26
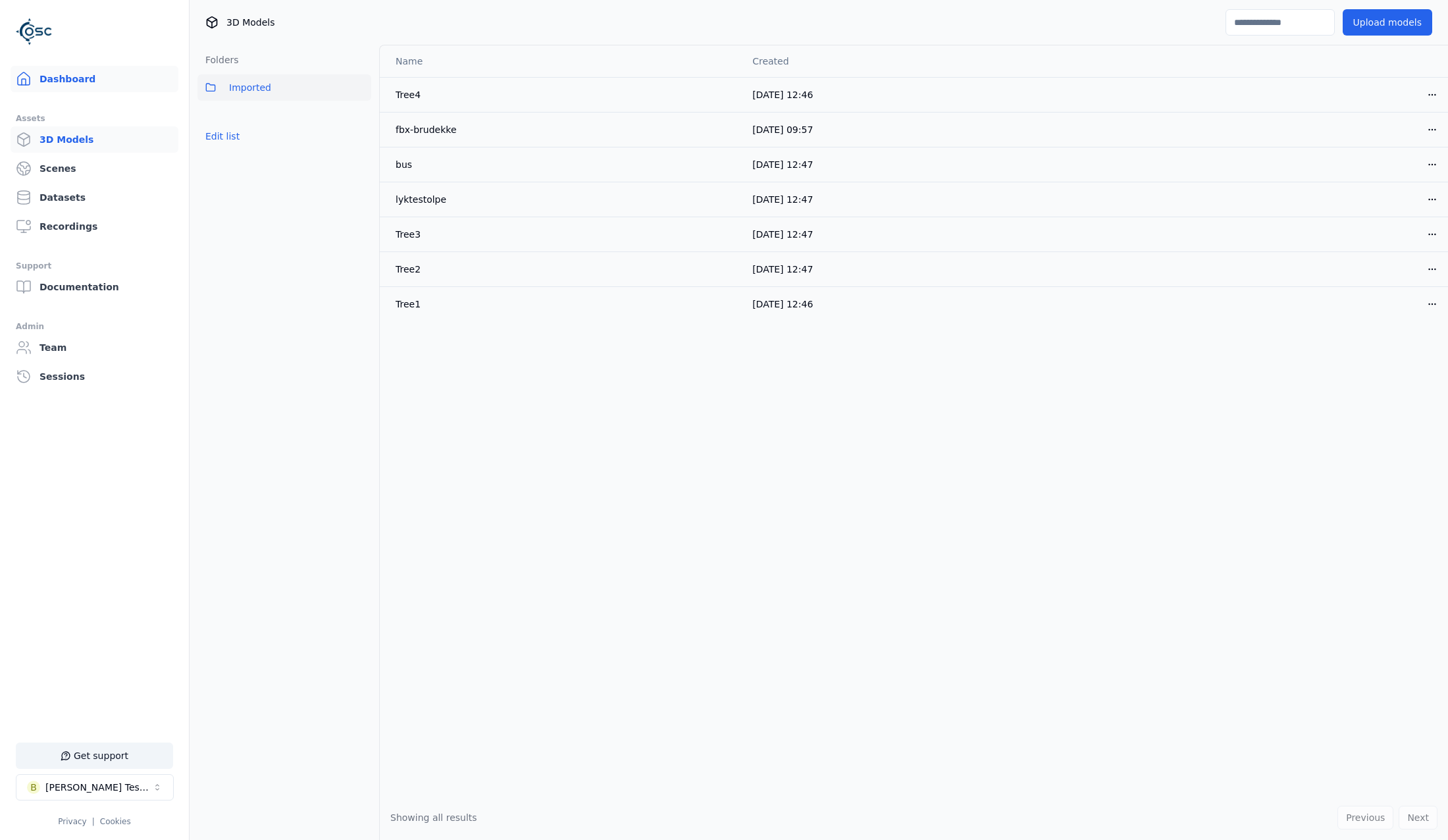
click at [69, 85] on link "Dashboard" at bounding box center [94, 79] width 168 height 26
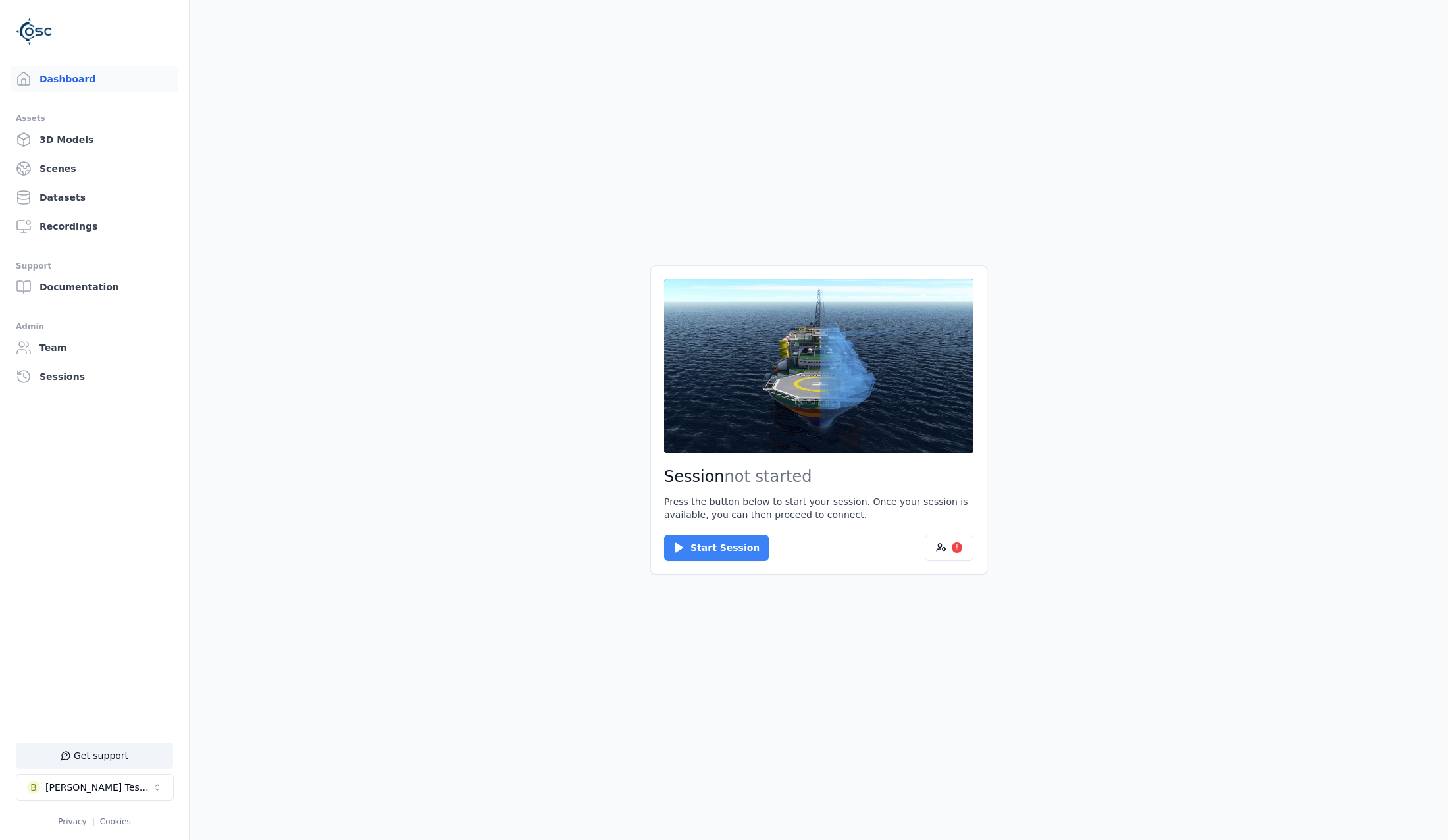
click at [740, 548] on button "Start Session" at bounding box center [716, 548] width 105 height 26
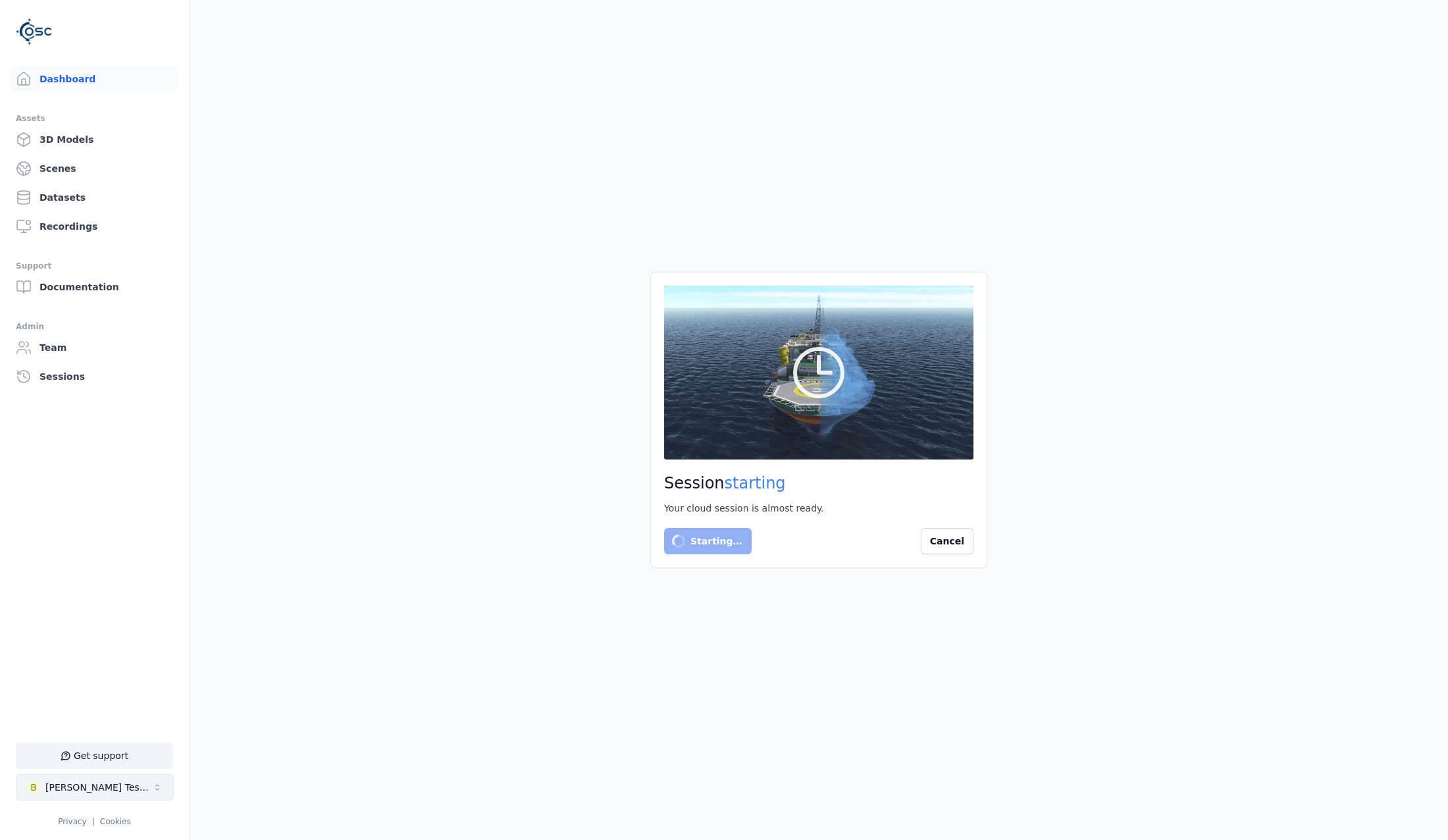
click at [106, 793] on div "Brenda Testspace" at bounding box center [98, 787] width 107 height 13
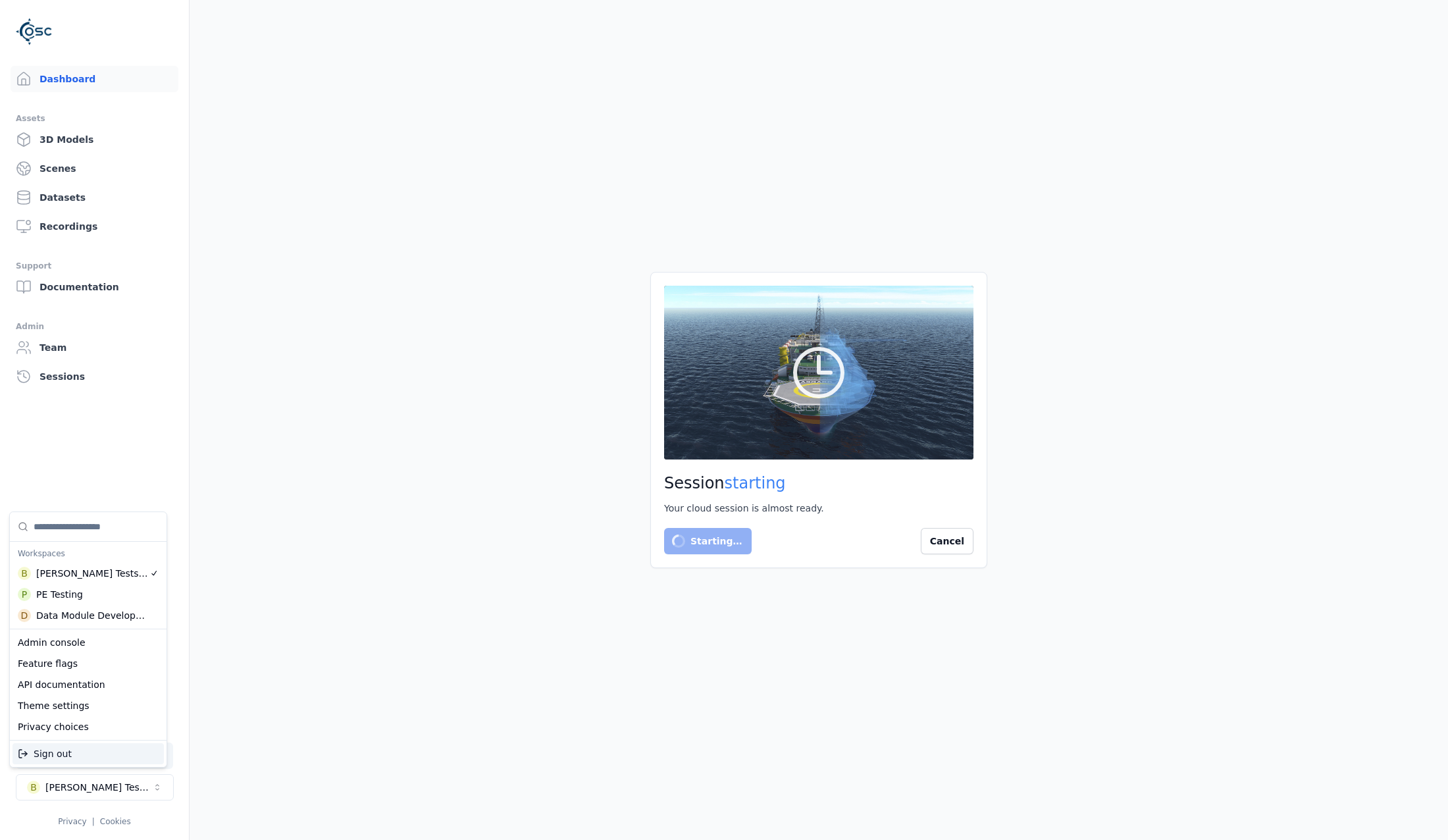
click at [319, 757] on html "Support Dashboard Assets 3D Models Scenes Datasets Recordings Support Documenta…" at bounding box center [724, 420] width 1448 height 840
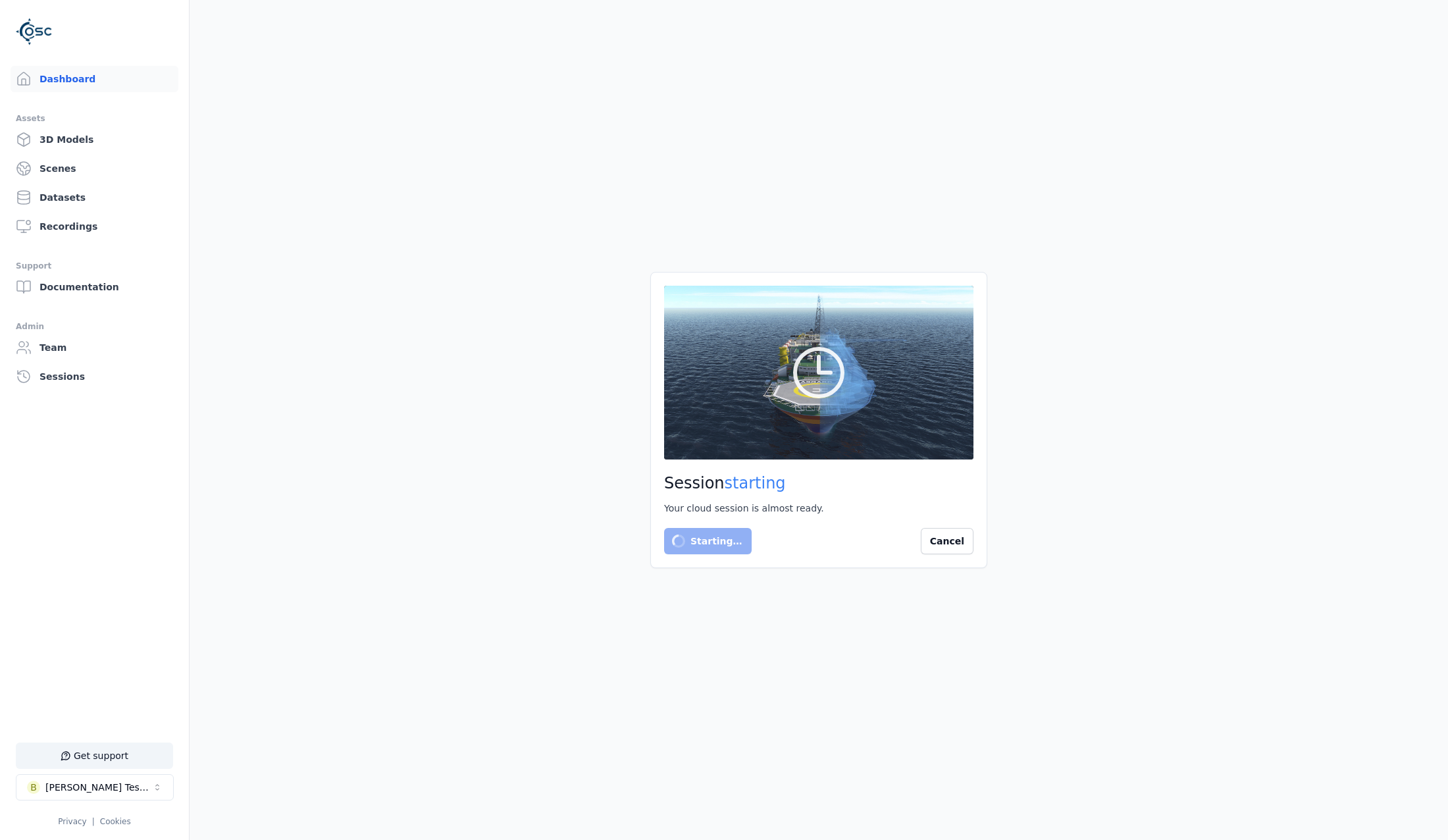
click at [154, 783] on icon "Select a workspace" at bounding box center [157, 787] width 11 height 11
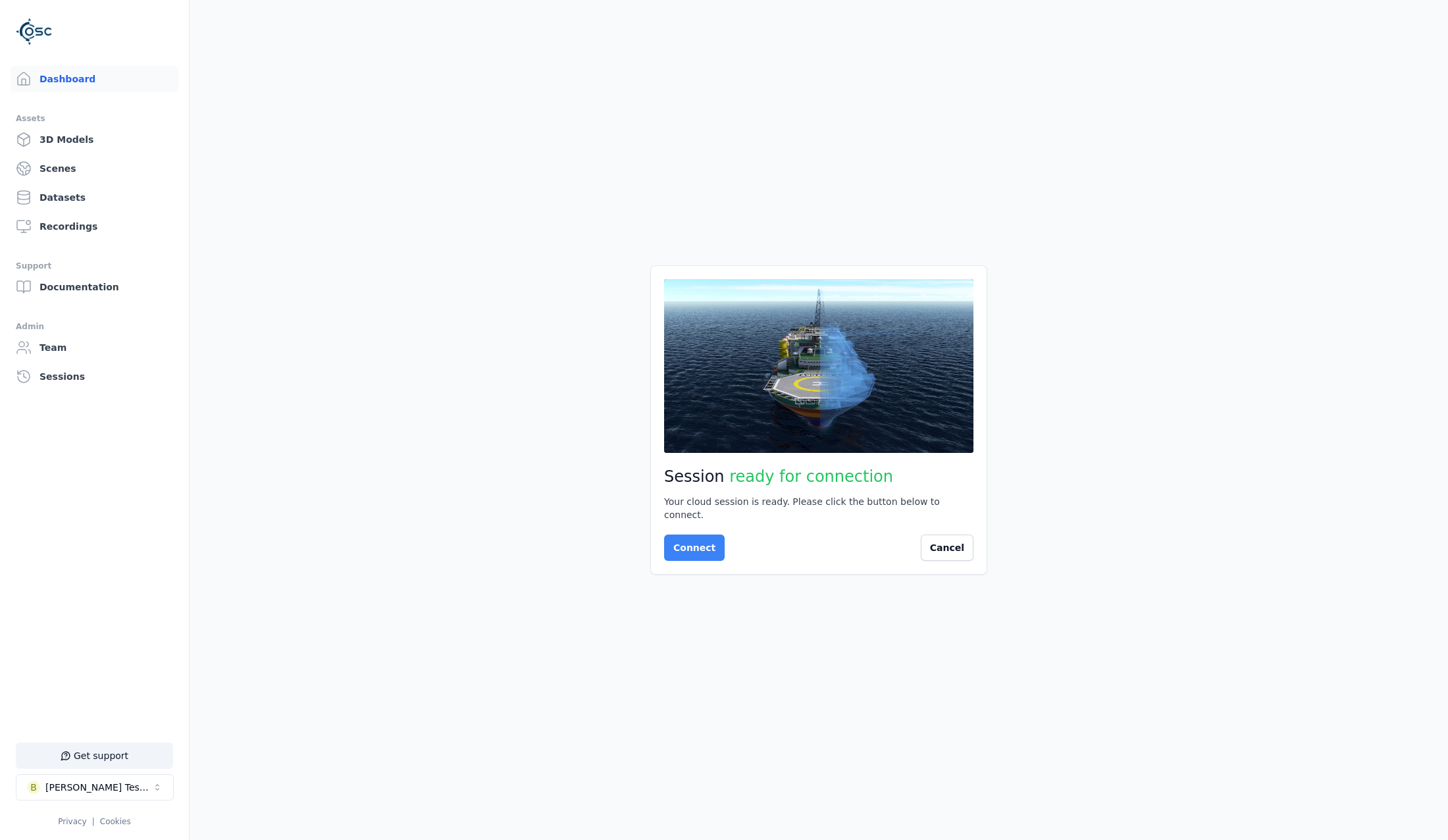
click at [696, 538] on button "Connect" at bounding box center [694, 548] width 60 height 26
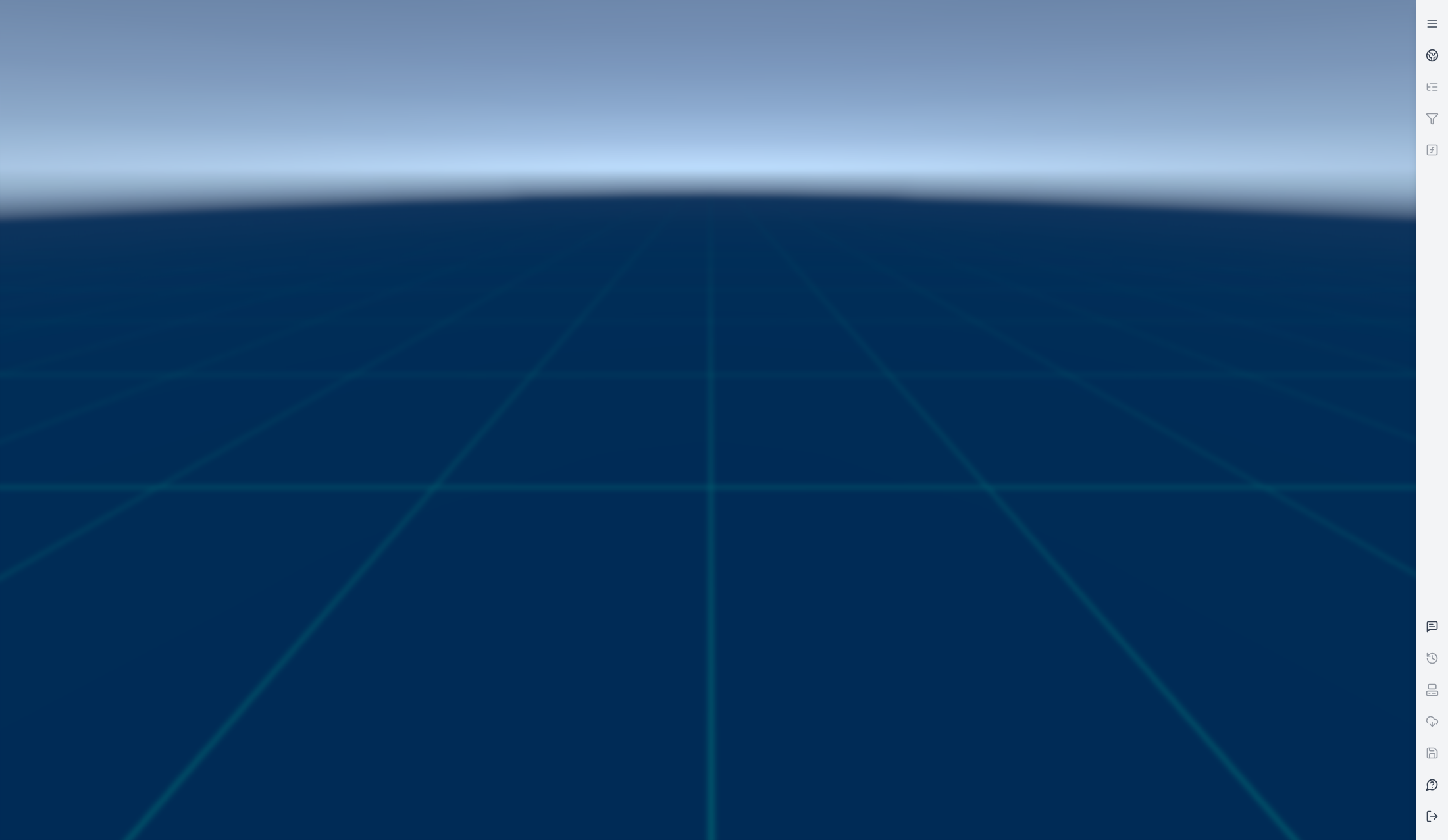
click at [1432, 384] on div at bounding box center [1432, 420] width 31 height 824
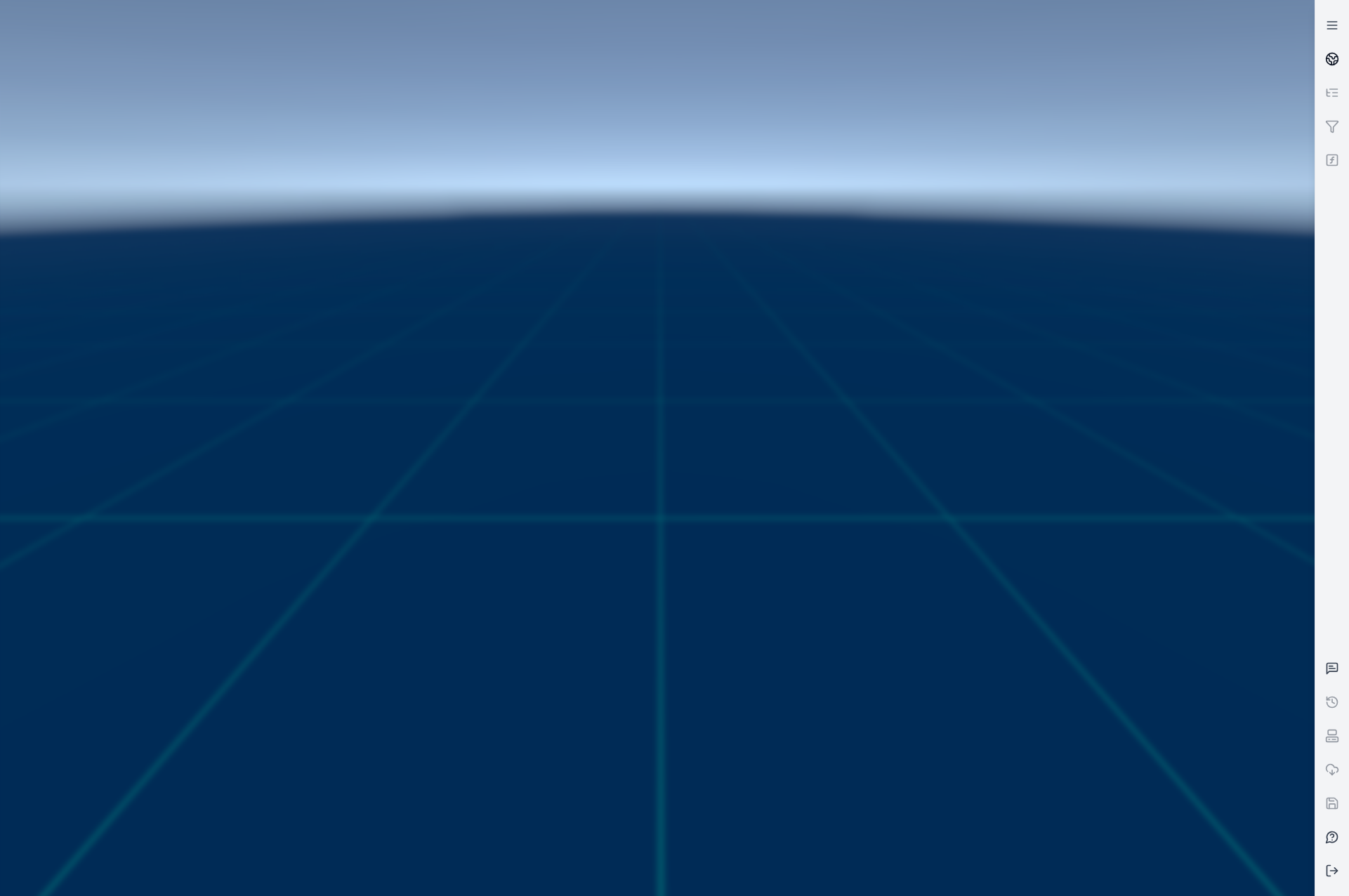
click at [1332, 64] on icon at bounding box center [1332, 59] width 14 height 14
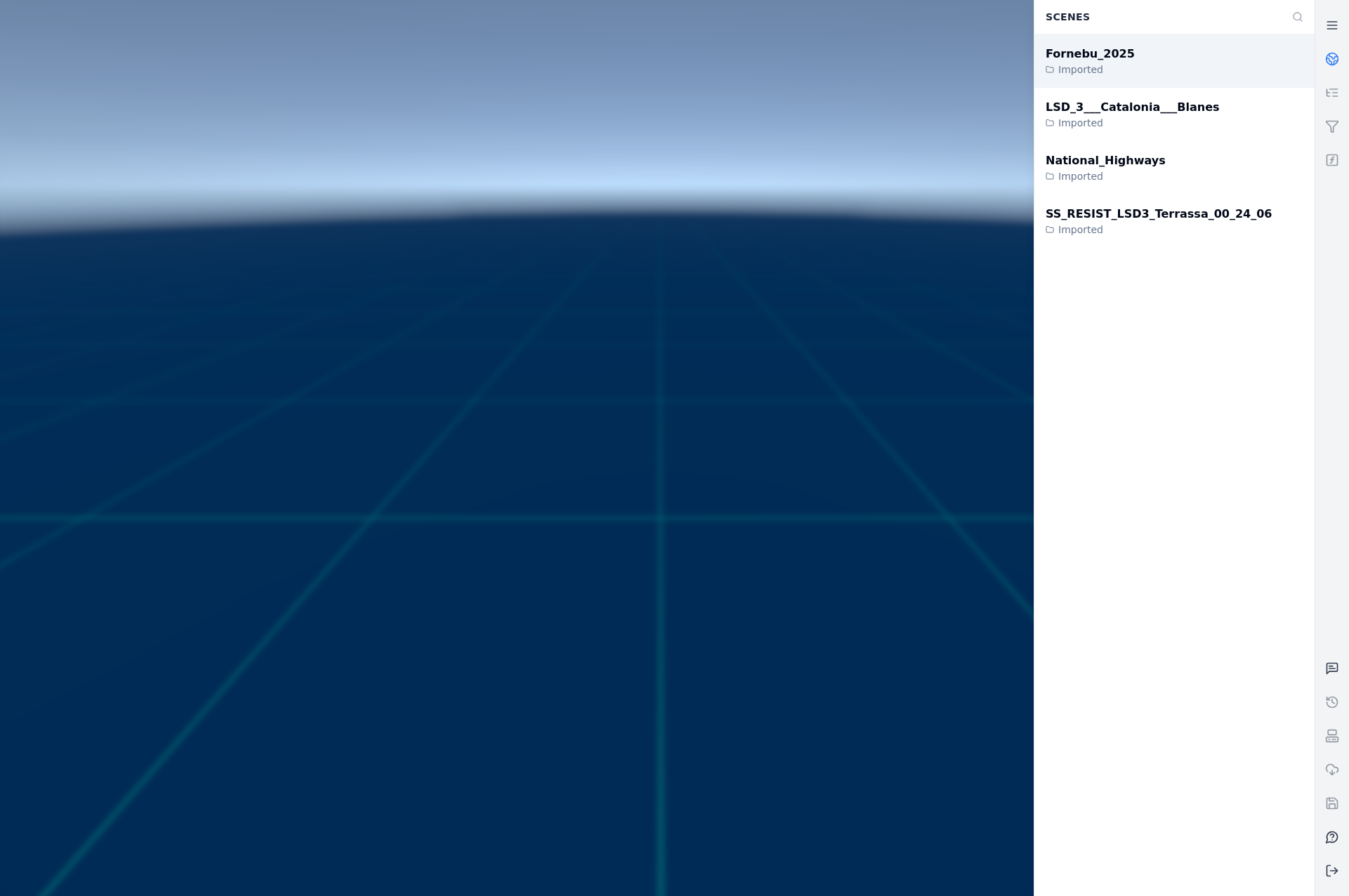
click at [1155, 66] on div "Fornebu_2025 Imported" at bounding box center [1175, 61] width 280 height 54
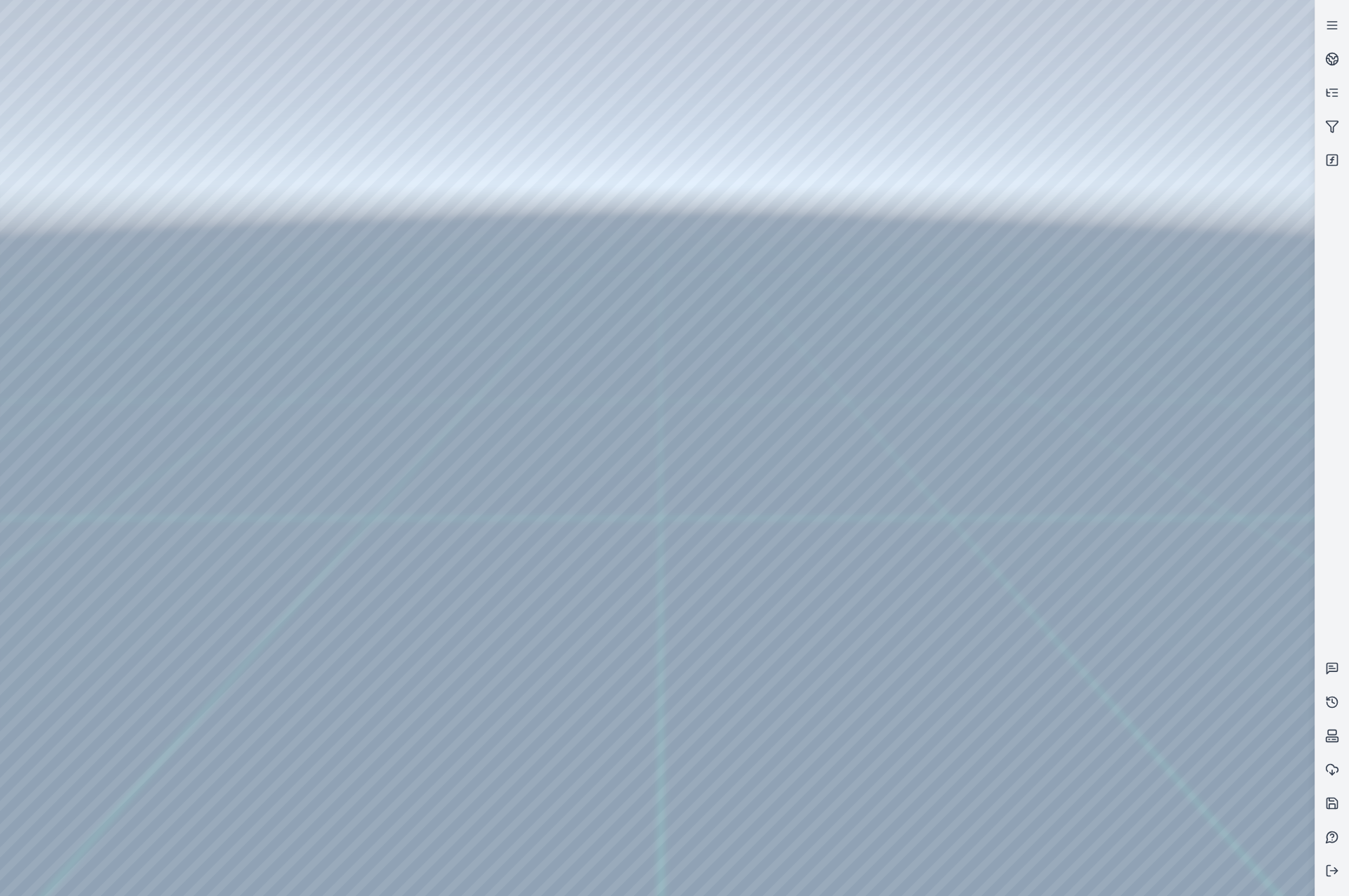
drag, startPoint x: 768, startPoint y: 581, endPoint x: 767, endPoint y: 659, distance: 78.0
drag, startPoint x: 841, startPoint y: 610, endPoint x: 761, endPoint y: 518, distance: 121.9
drag, startPoint x: 888, startPoint y: 578, endPoint x: 849, endPoint y: 584, distance: 39.5
click at [1336, 29] on icon at bounding box center [1332, 26] width 14 height 14
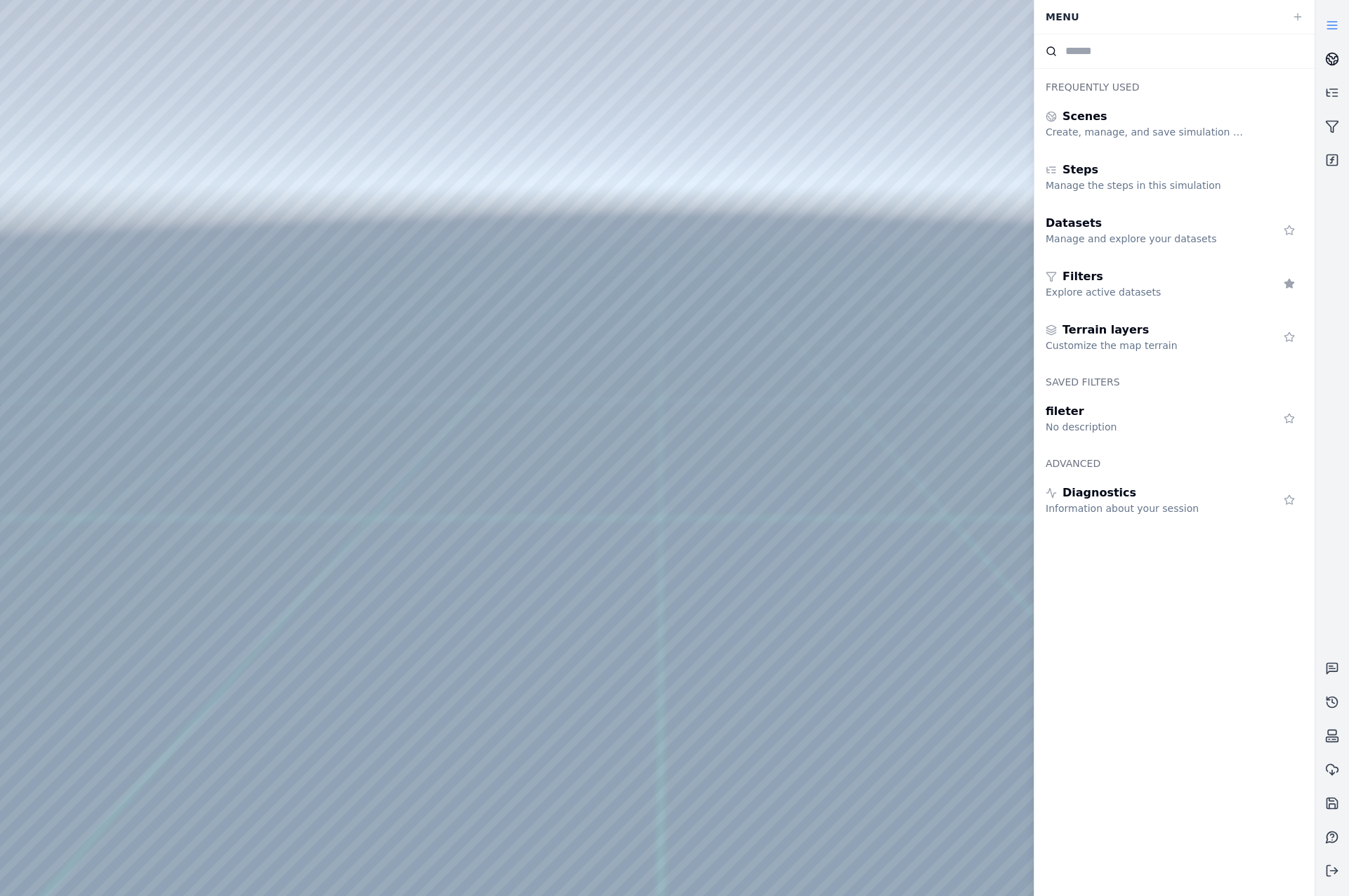
click at [1330, 56] on icon at bounding box center [1332, 59] width 14 height 14
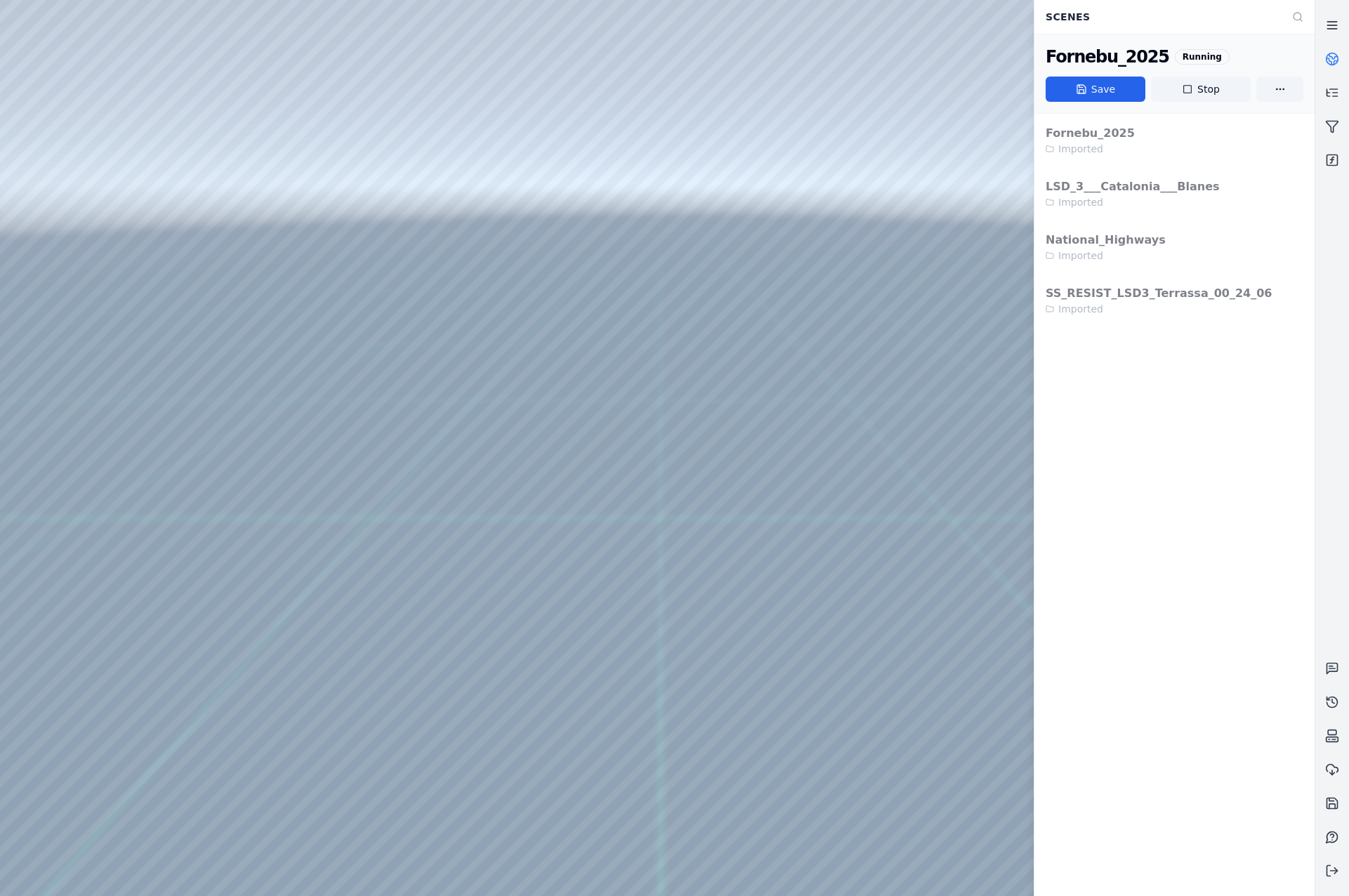
click at [1329, 20] on icon at bounding box center [1332, 26] width 14 height 14
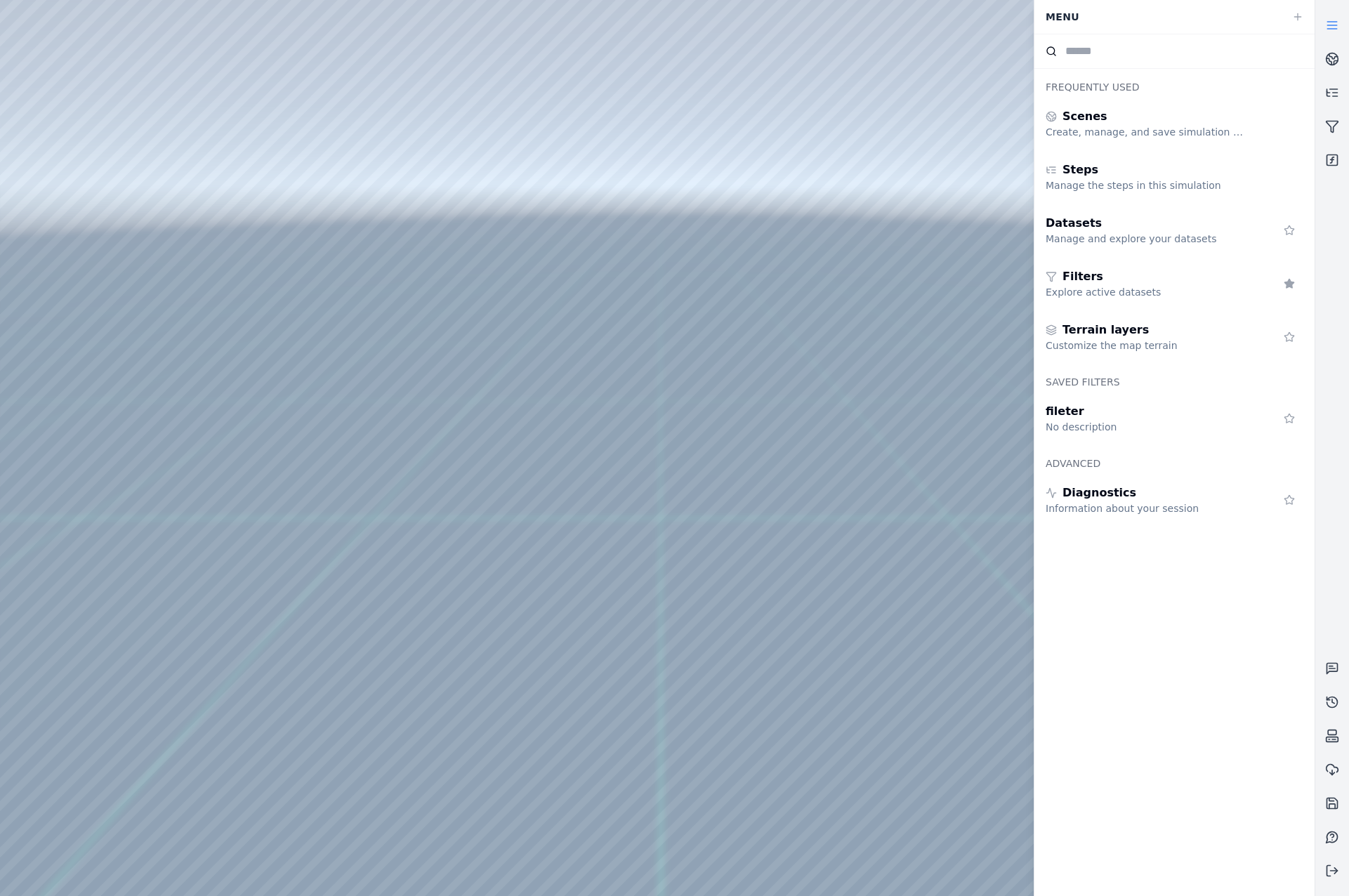
drag, startPoint x: 864, startPoint y: 454, endPoint x: 681, endPoint y: 419, distance: 186.3
click at [1334, 805] on icon at bounding box center [1332, 803] width 14 height 14
click at [1323, 835] on icon "Notifications (F8)" at bounding box center [1323, 833] width 11 height 11
click at [1332, 874] on icon at bounding box center [1332, 870] width 14 height 14
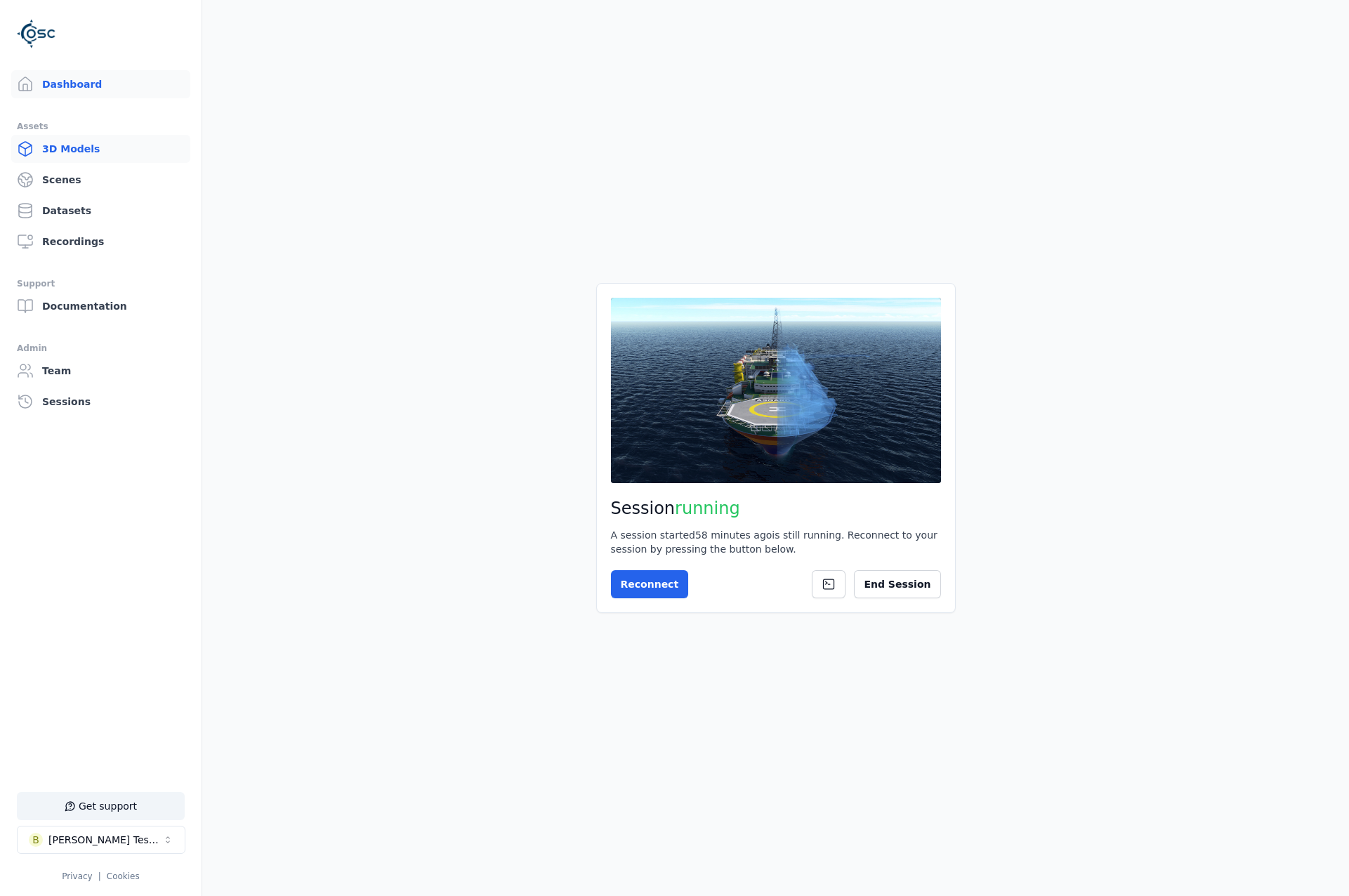
click at [67, 154] on link "3D Models" at bounding box center [100, 149] width 179 height 28
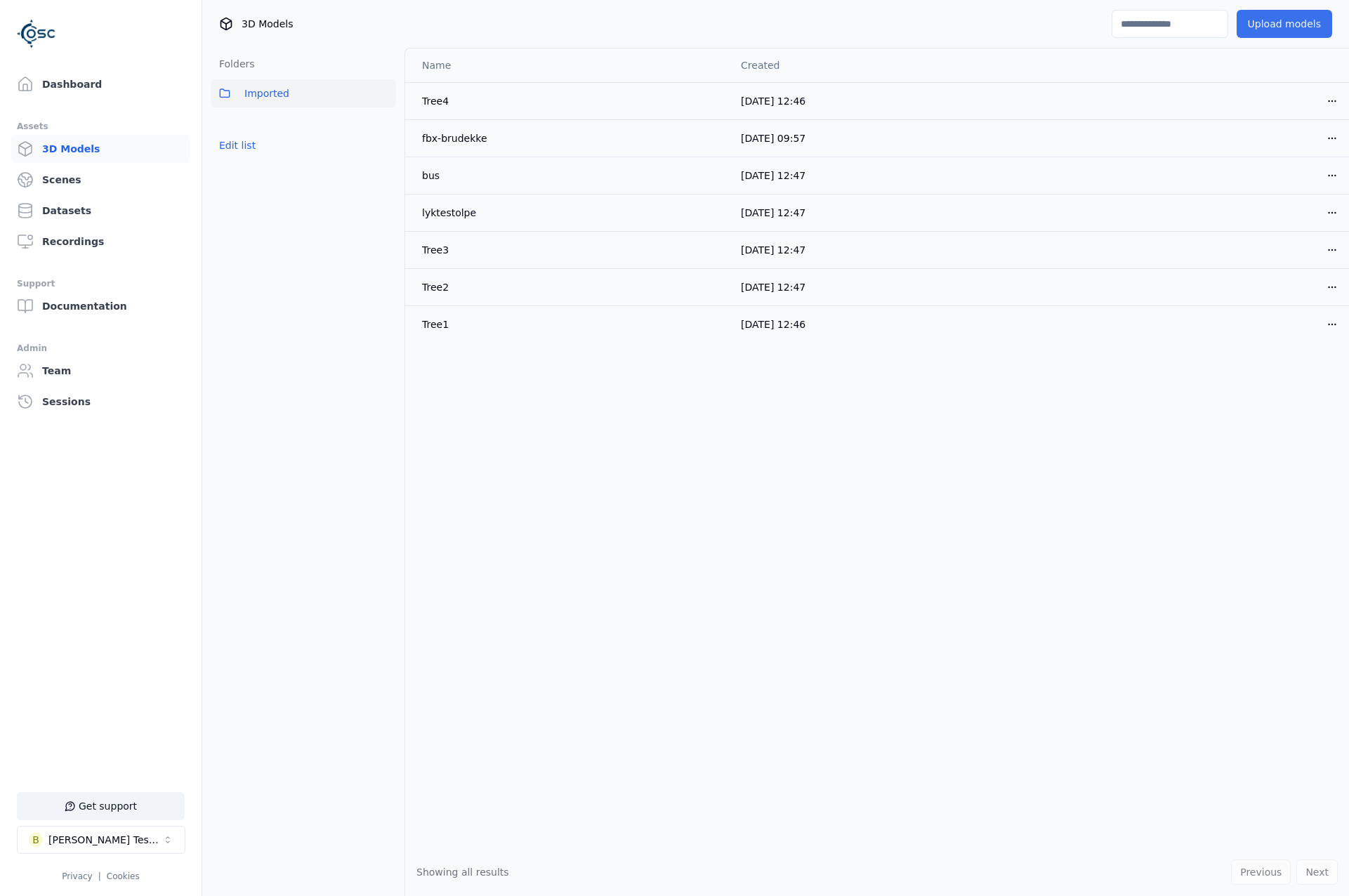
click at [1301, 22] on button "Upload models" at bounding box center [1284, 24] width 95 height 28
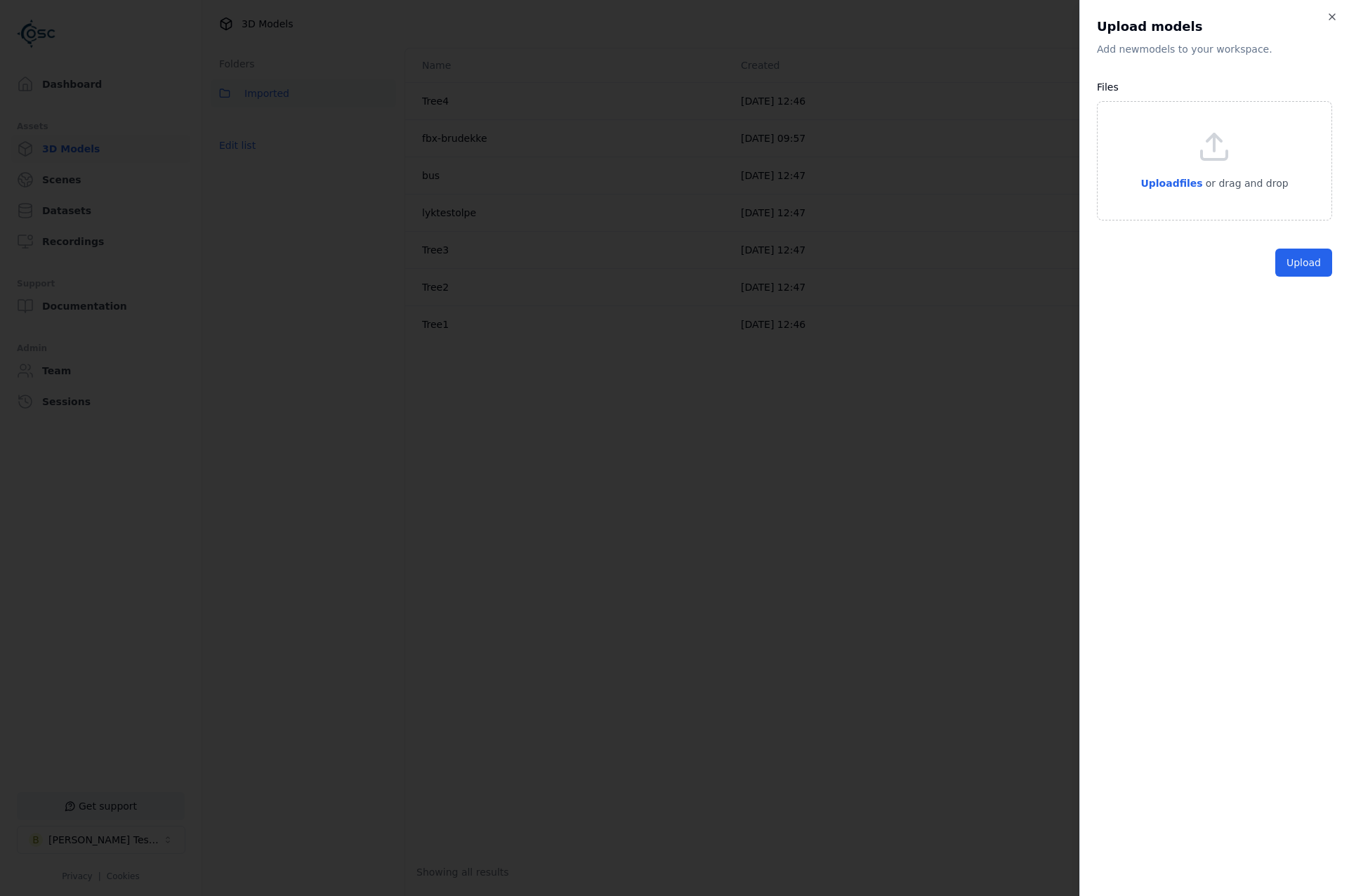
click at [1147, 179] on div "Upload files or drag and drop" at bounding box center [1214, 160] width 235 height 119
click at [1315, 287] on button "Upload" at bounding box center [1303, 295] width 57 height 28
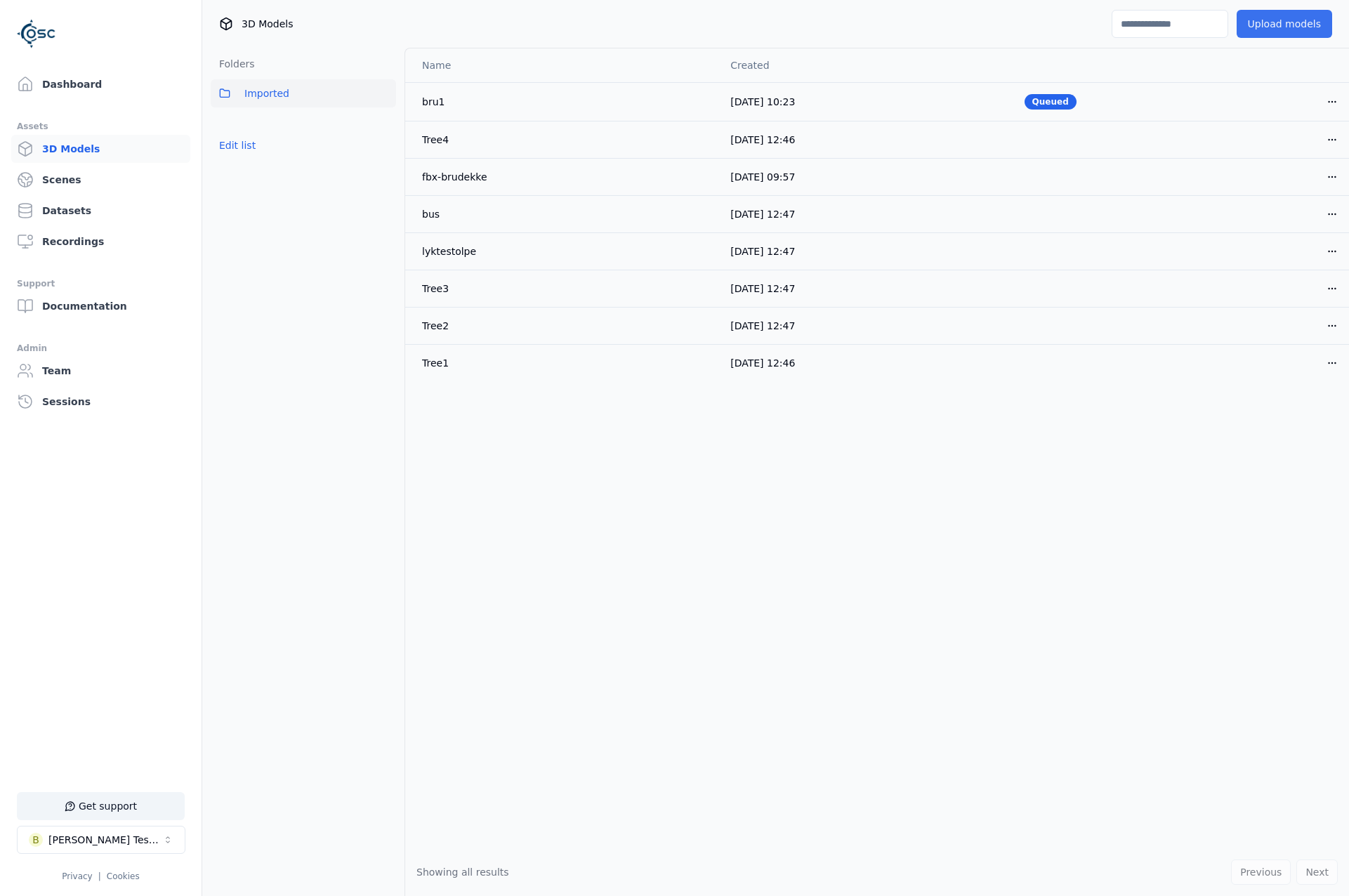
click at [1275, 11] on button "Upload models" at bounding box center [1284, 24] width 95 height 28
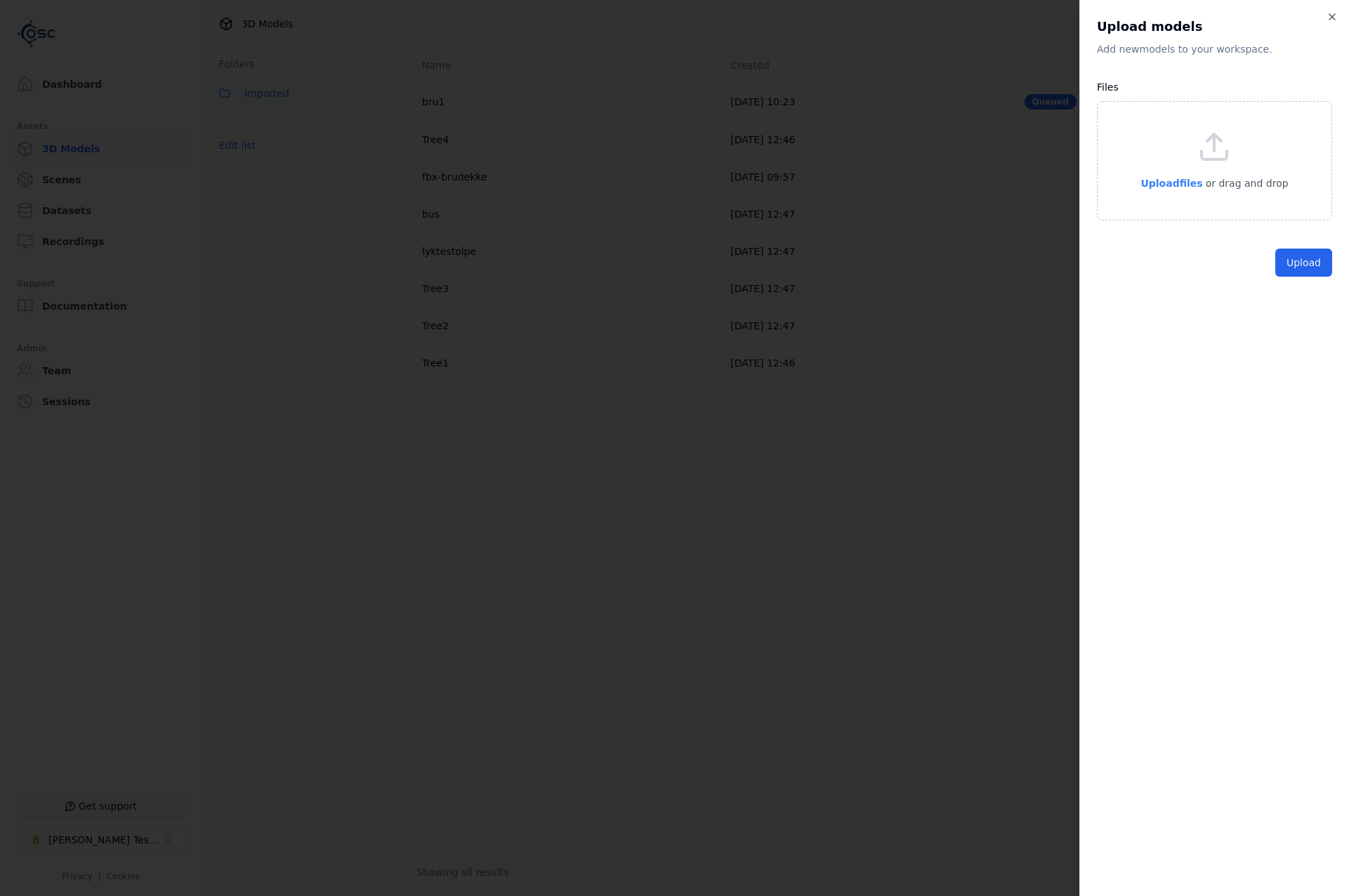
click at [1193, 189] on span "Upload files" at bounding box center [1171, 183] width 62 height 11
click at [1319, 293] on button "Upload" at bounding box center [1303, 295] width 57 height 28
